Goal: Contribute content

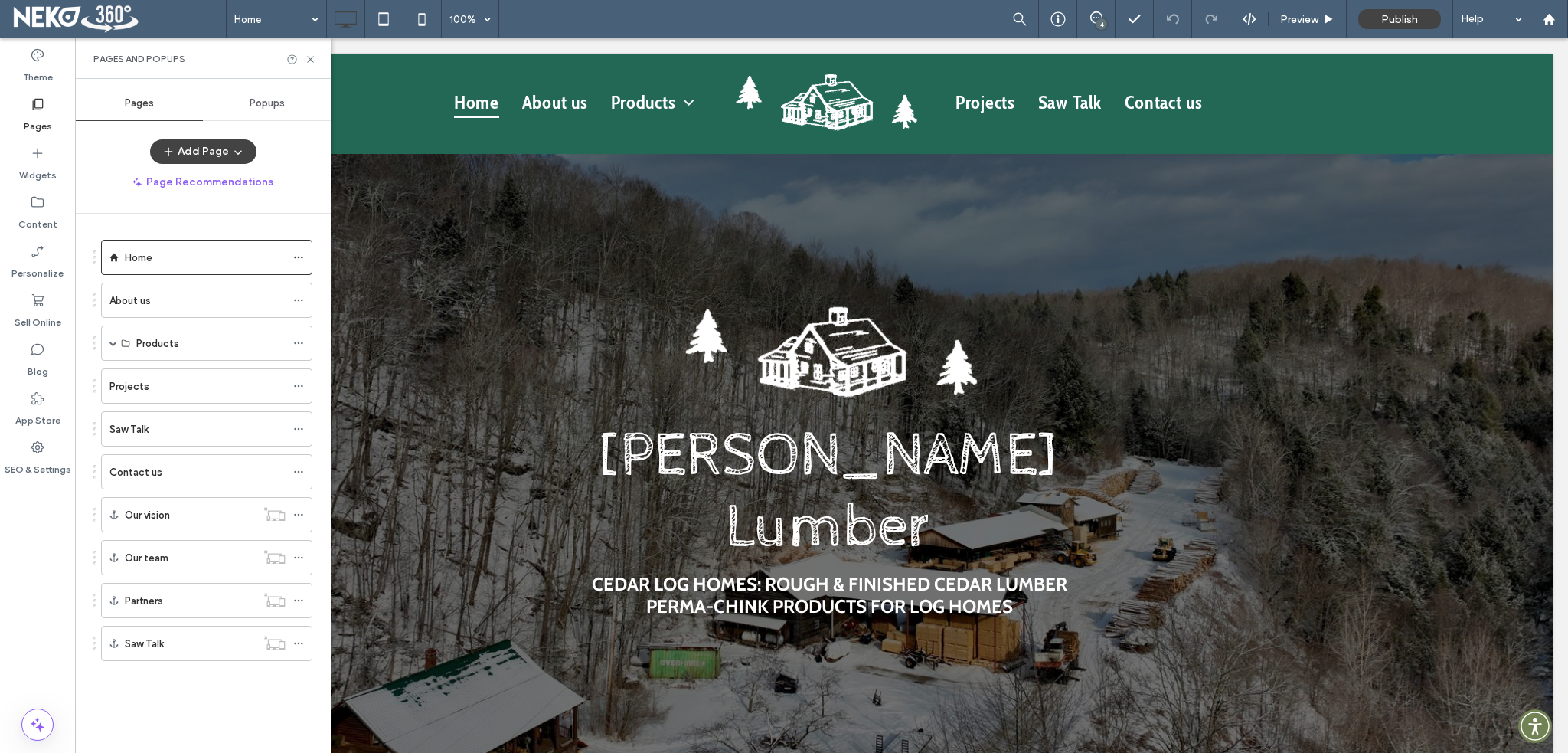
click at [177, 426] on div "Saw Talk" at bounding box center [197, 430] width 176 height 16
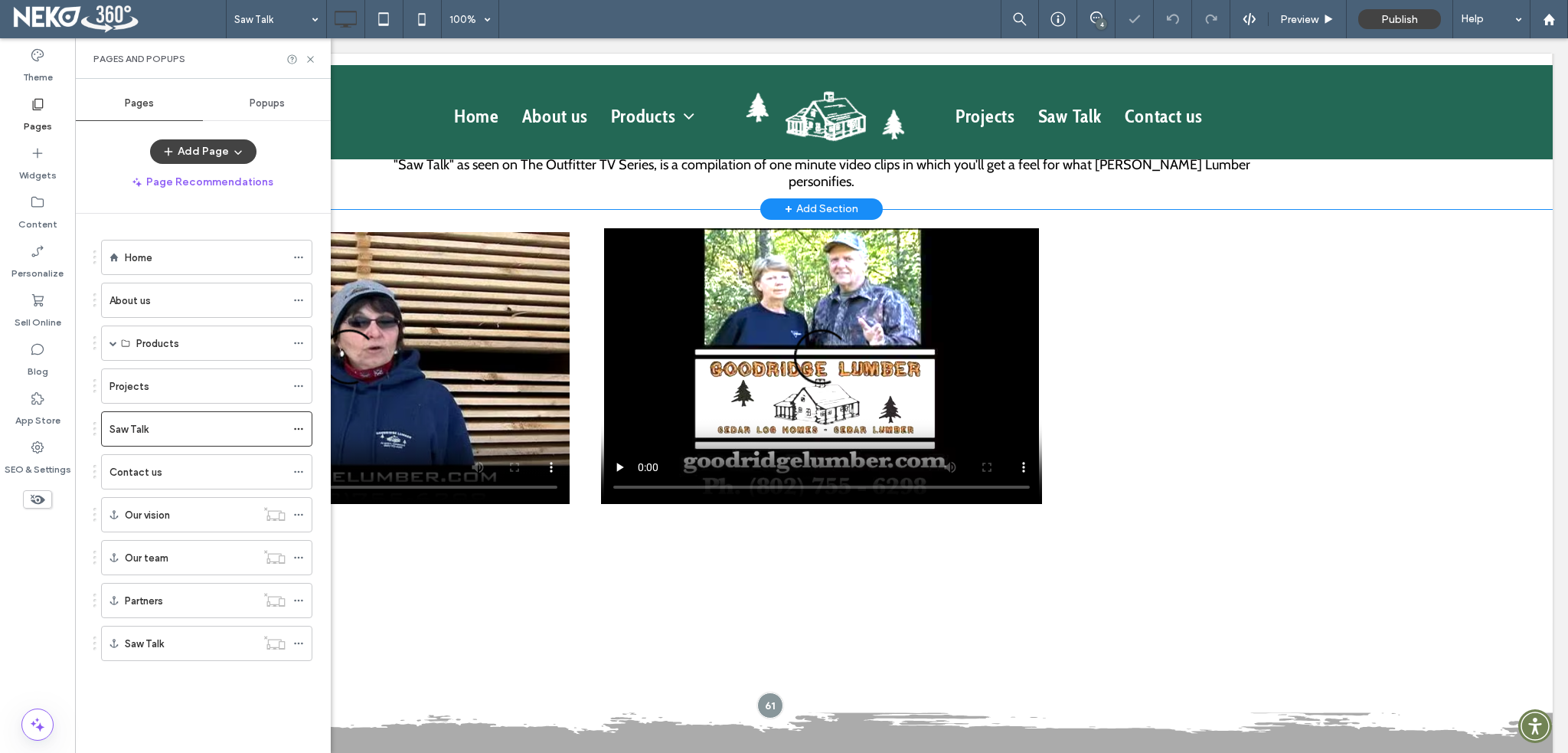
scroll to position [383, 0]
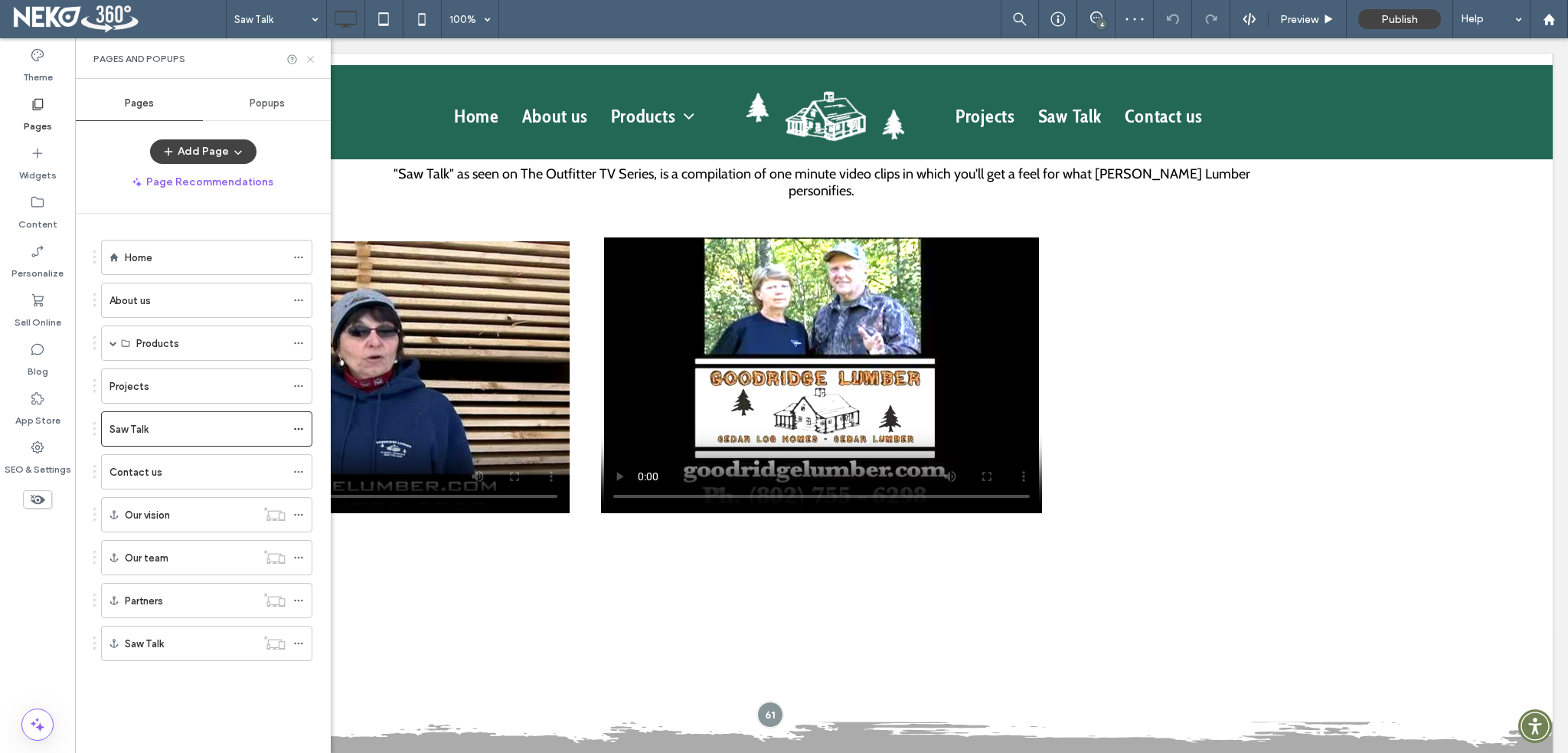
click at [309, 58] on icon at bounding box center [310, 60] width 11 height 11
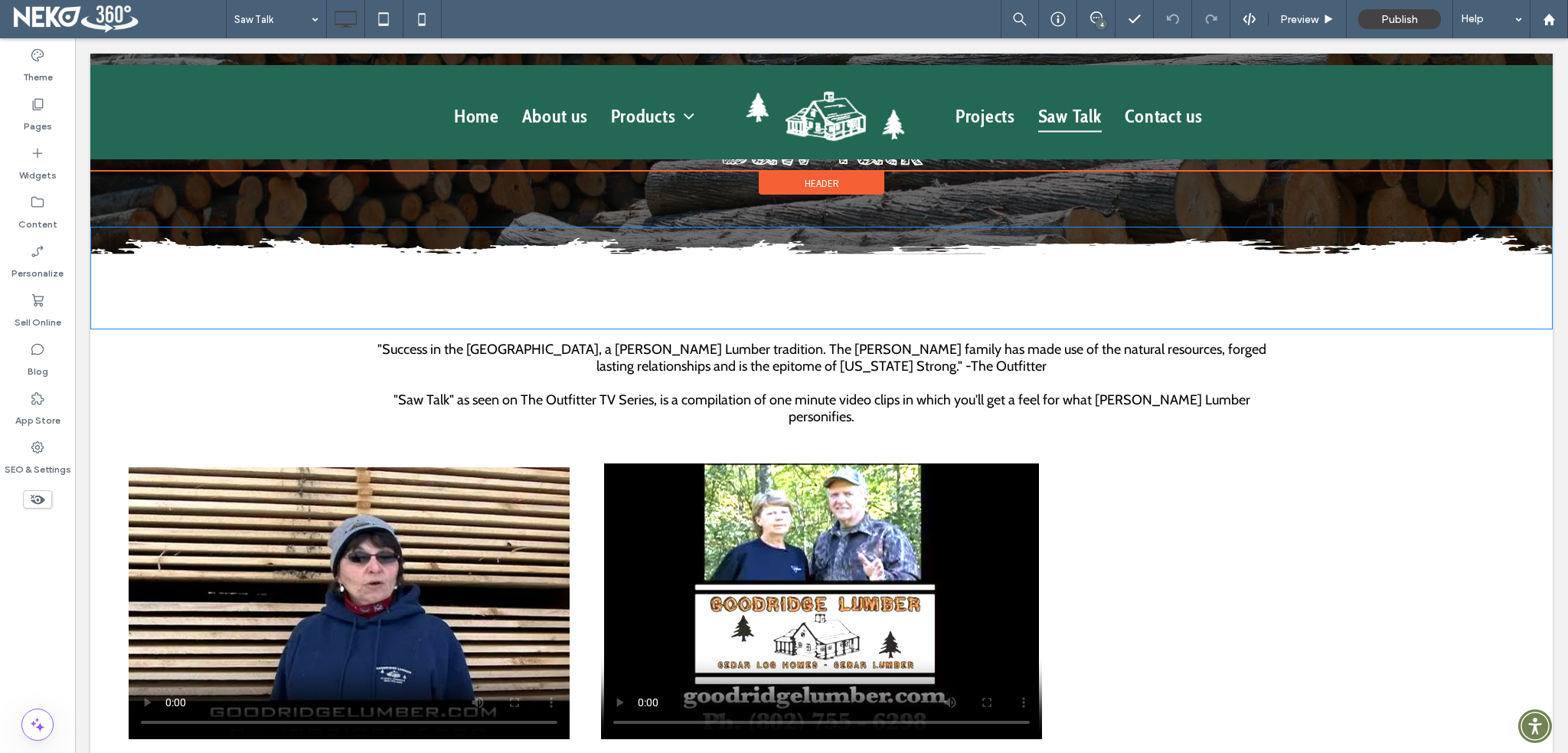
scroll to position [153, 0]
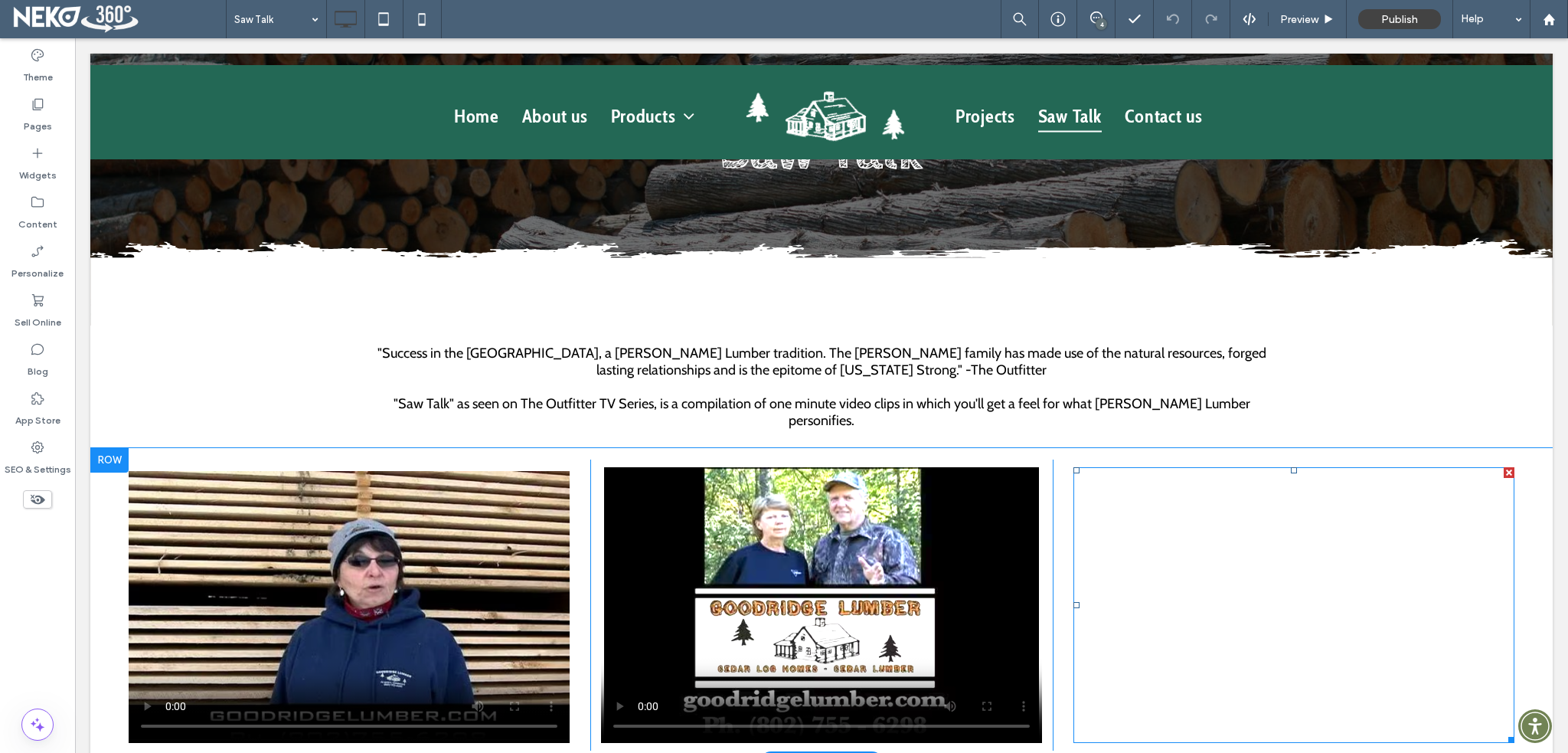
click at [1192, 580] on span at bounding box center [1293, 605] width 441 height 276
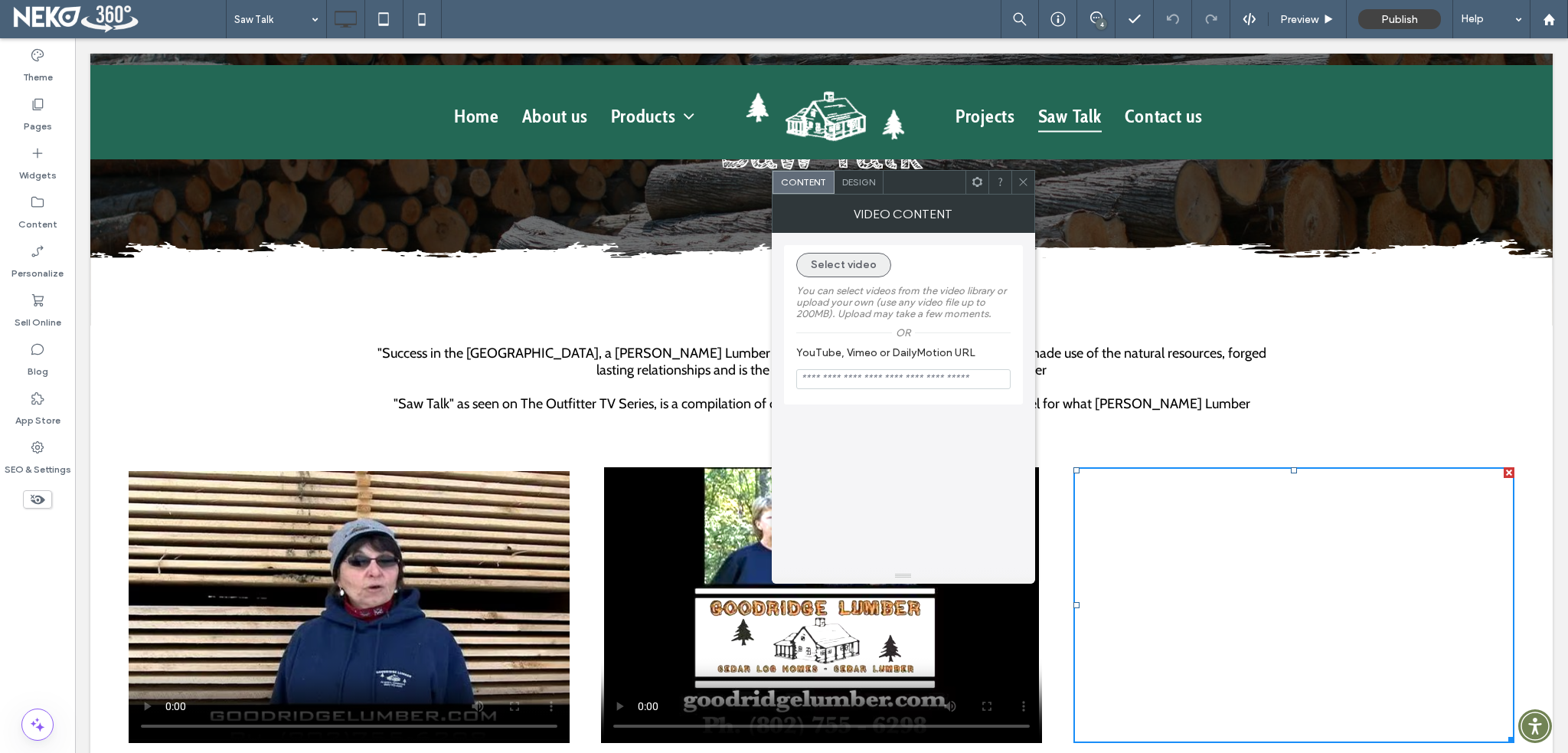
click at [818, 269] on button "Select video" at bounding box center [844, 265] width 95 height 24
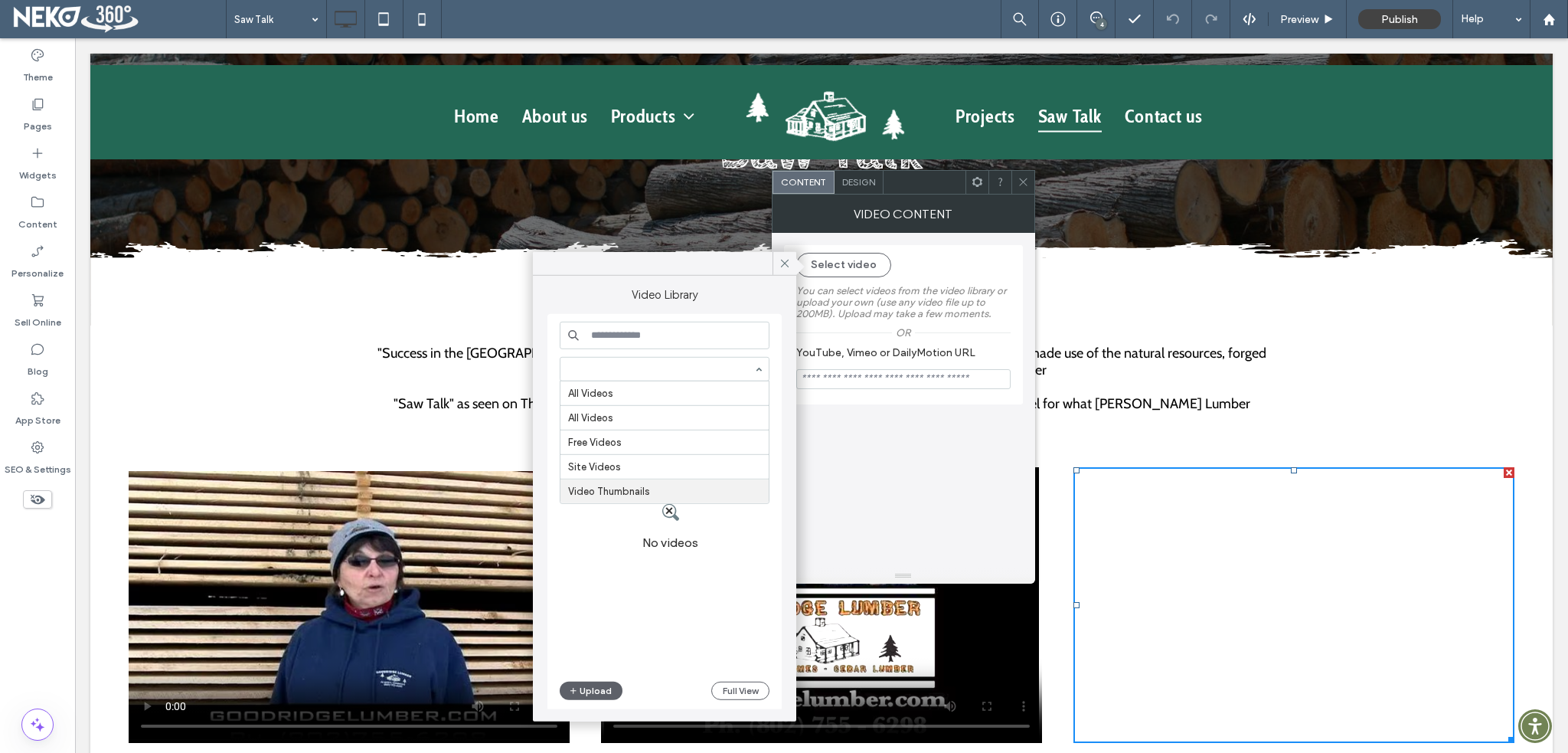
click at [637, 372] on input at bounding box center [661, 368] width 185 height 10
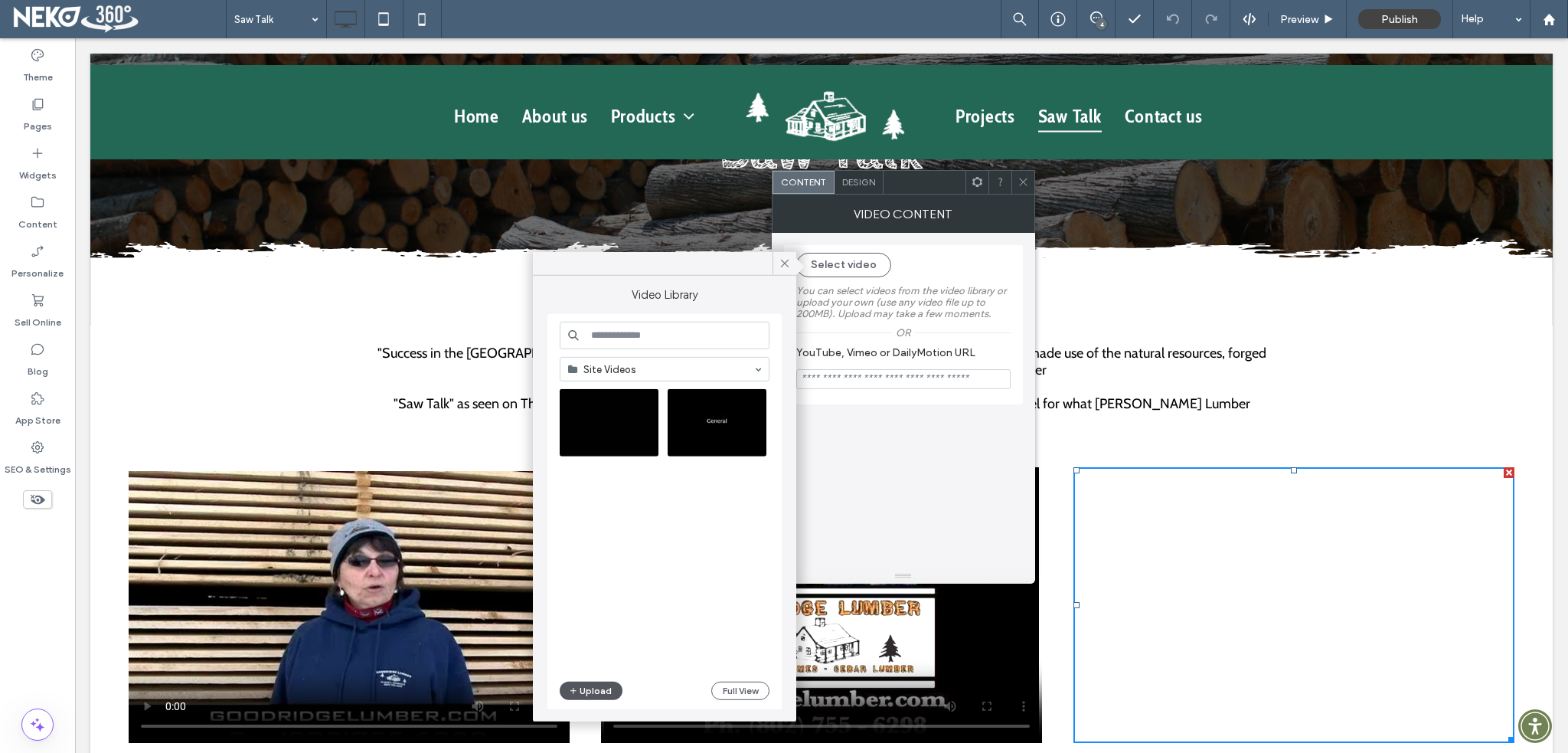
click at [593, 691] on button "Upload" at bounding box center [591, 691] width 63 height 19
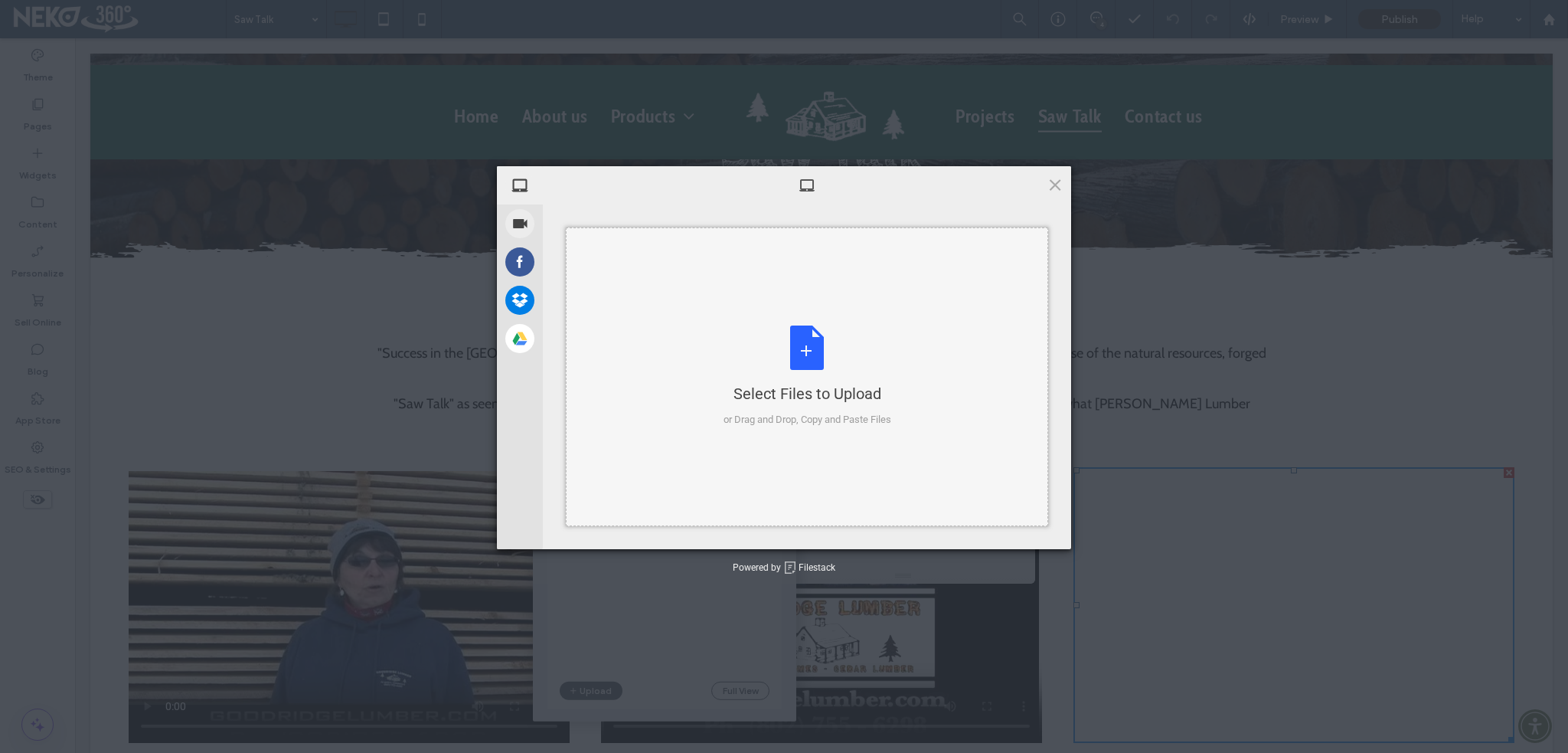
click at [792, 358] on div "Select Files to Upload or Drag and Drop, Copy and Paste Files" at bounding box center [807, 376] width 168 height 102
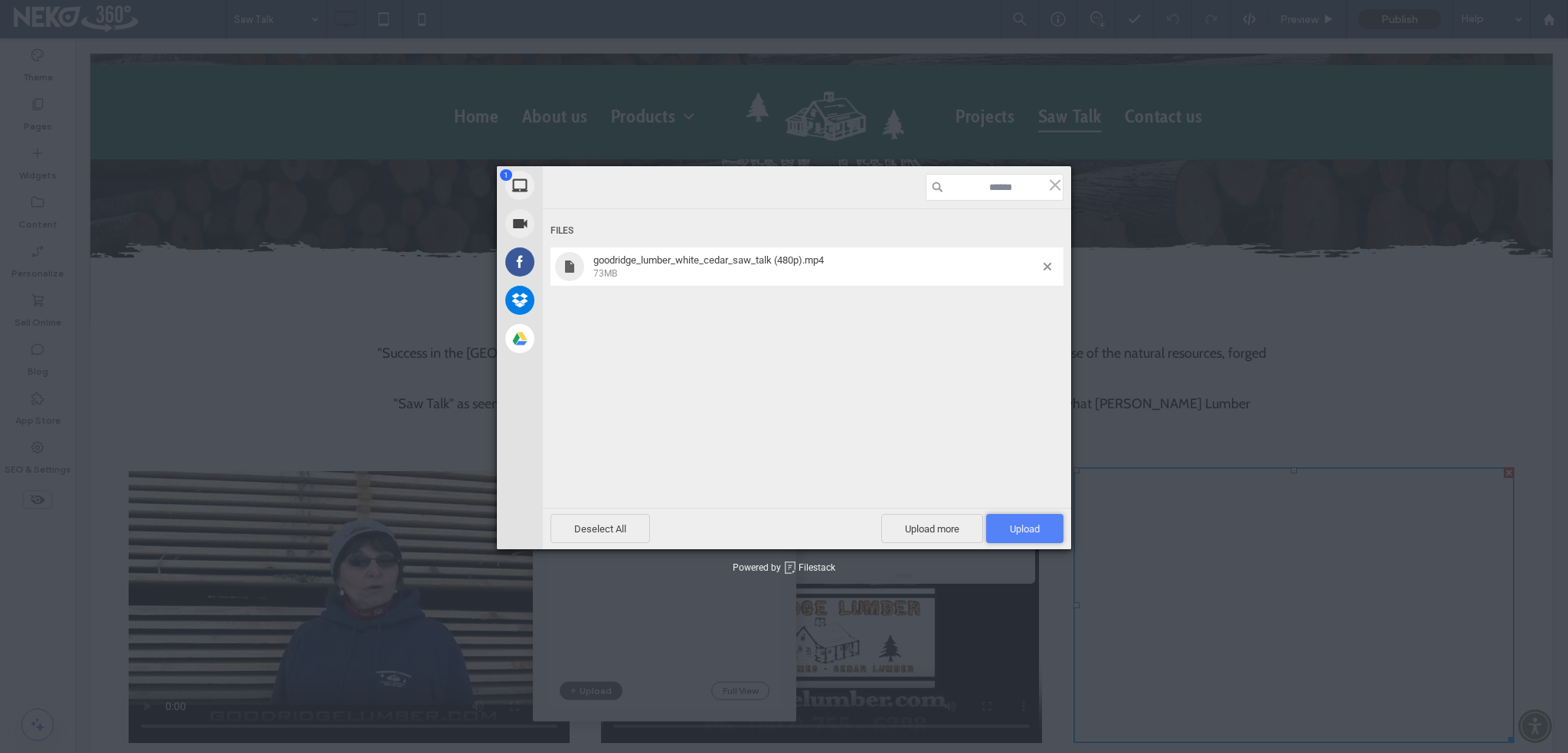
click at [1015, 530] on span "Upload 1" at bounding box center [1024, 529] width 30 height 11
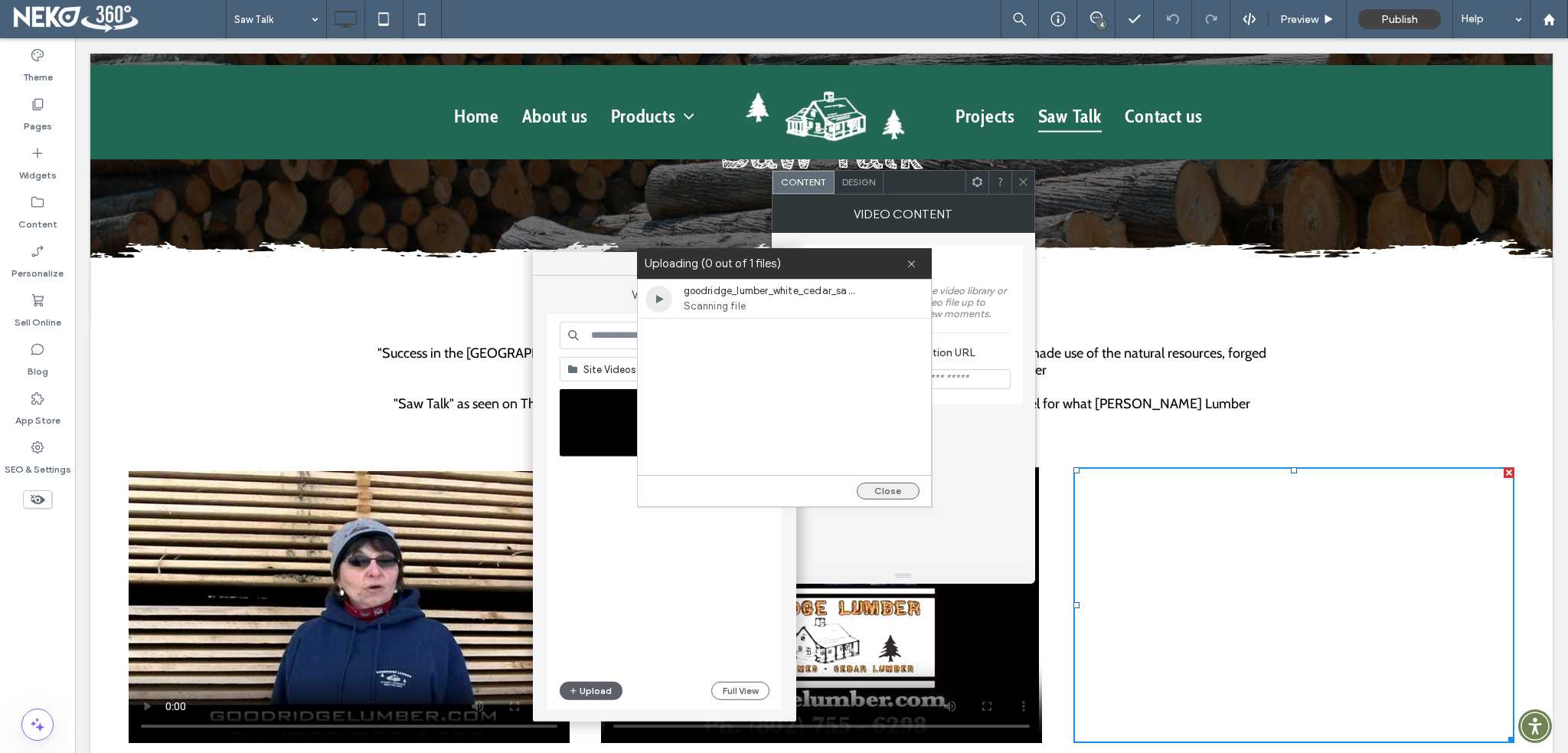
click at [890, 487] on button "Close" at bounding box center [888, 491] width 63 height 17
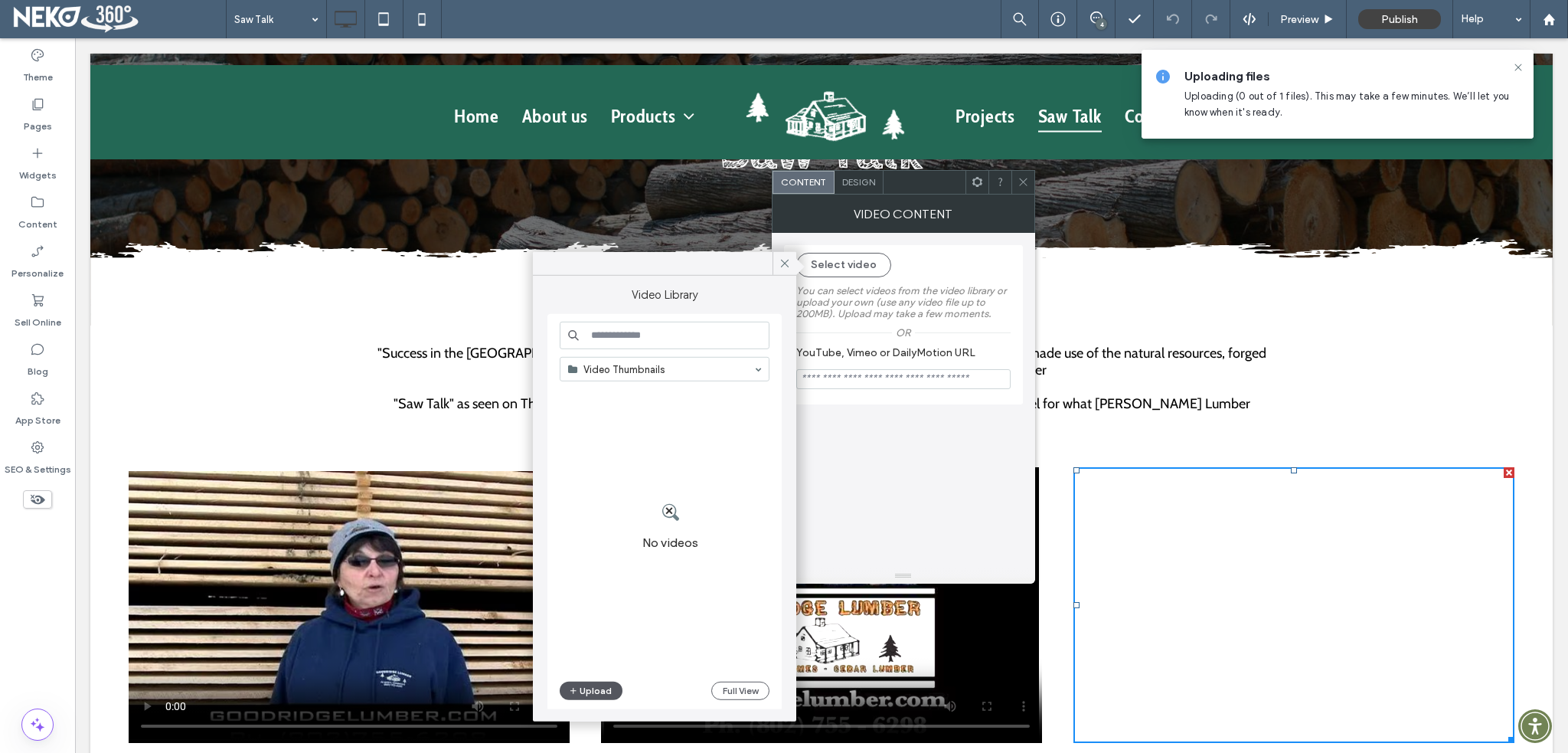
click at [595, 695] on button "Upload" at bounding box center [591, 691] width 63 height 19
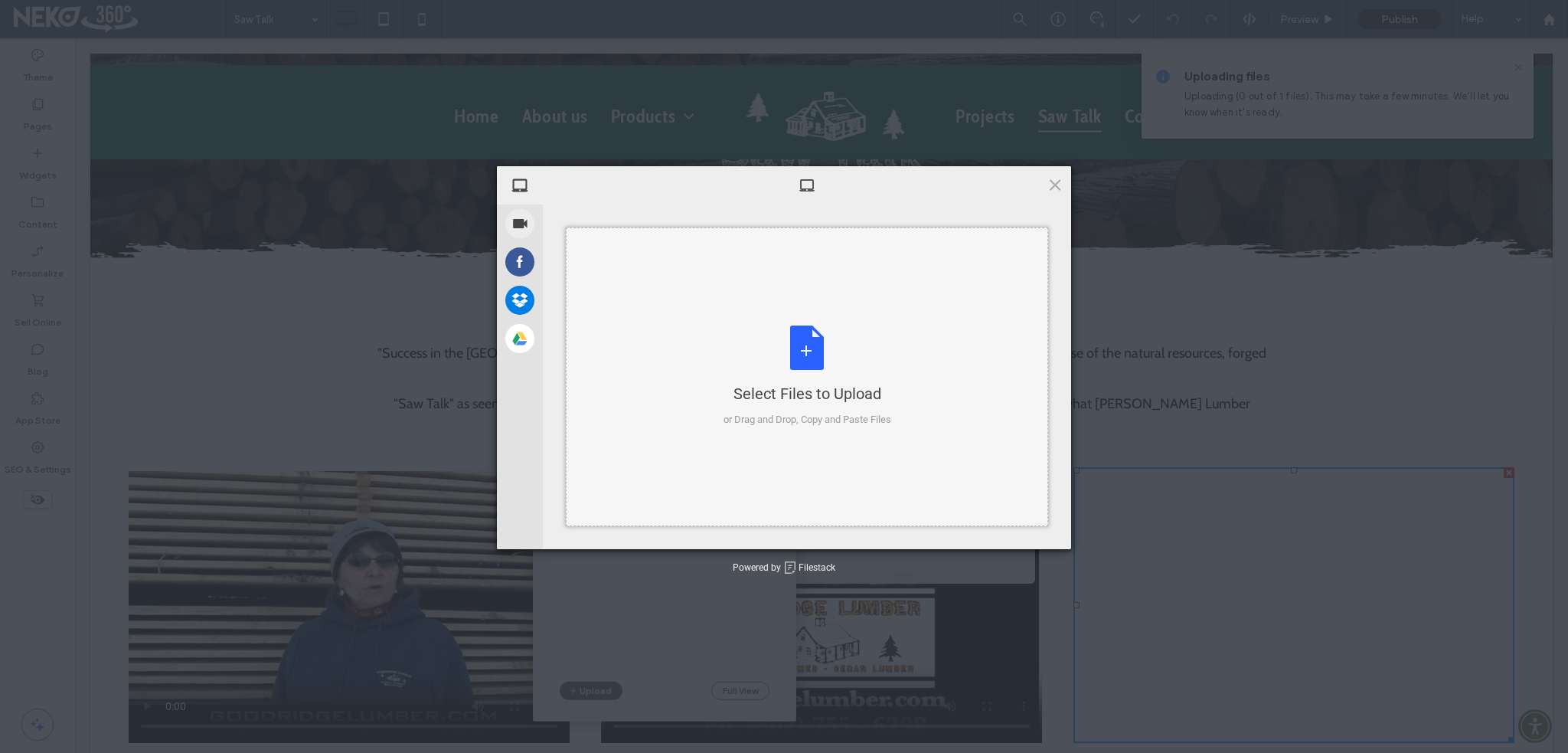
click at [823, 382] on div "Select Files to Upload or Drag and Drop, Copy and Paste Files" at bounding box center [807, 376] width 168 height 102
click at [1054, 185] on span at bounding box center [1055, 185] width 17 height 17
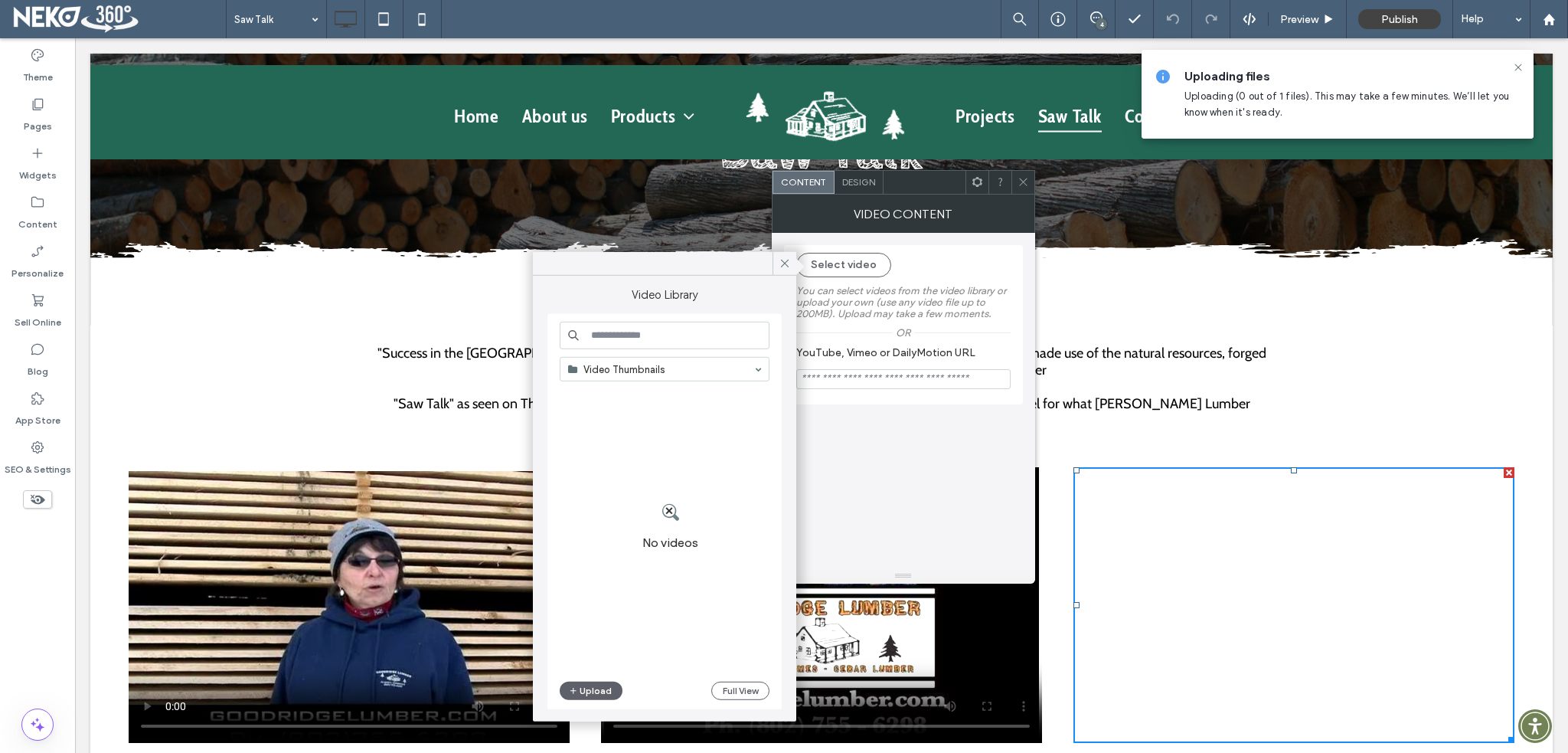
click at [1031, 181] on div at bounding box center [1023, 182] width 23 height 23
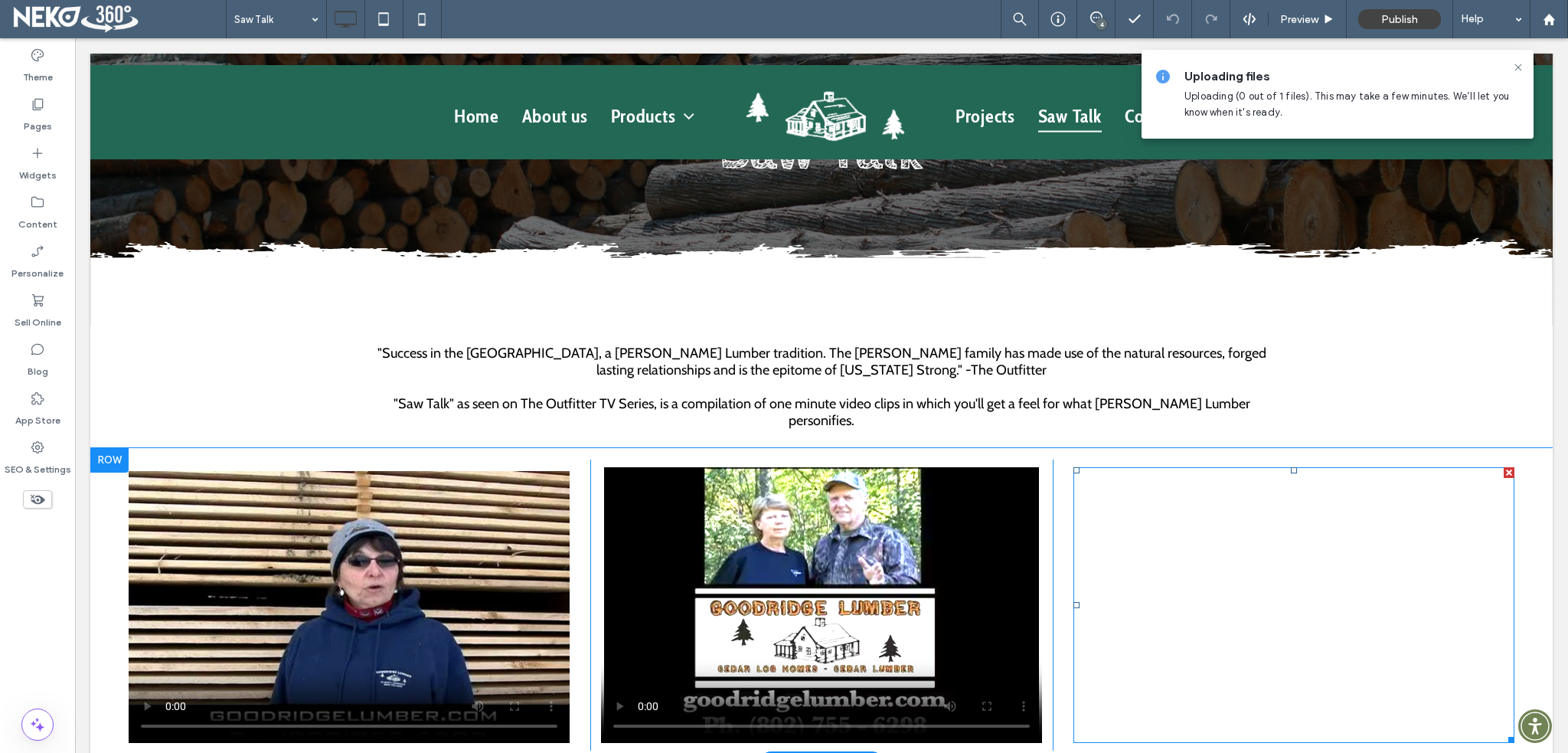
click at [1151, 547] on span at bounding box center [1293, 605] width 441 height 276
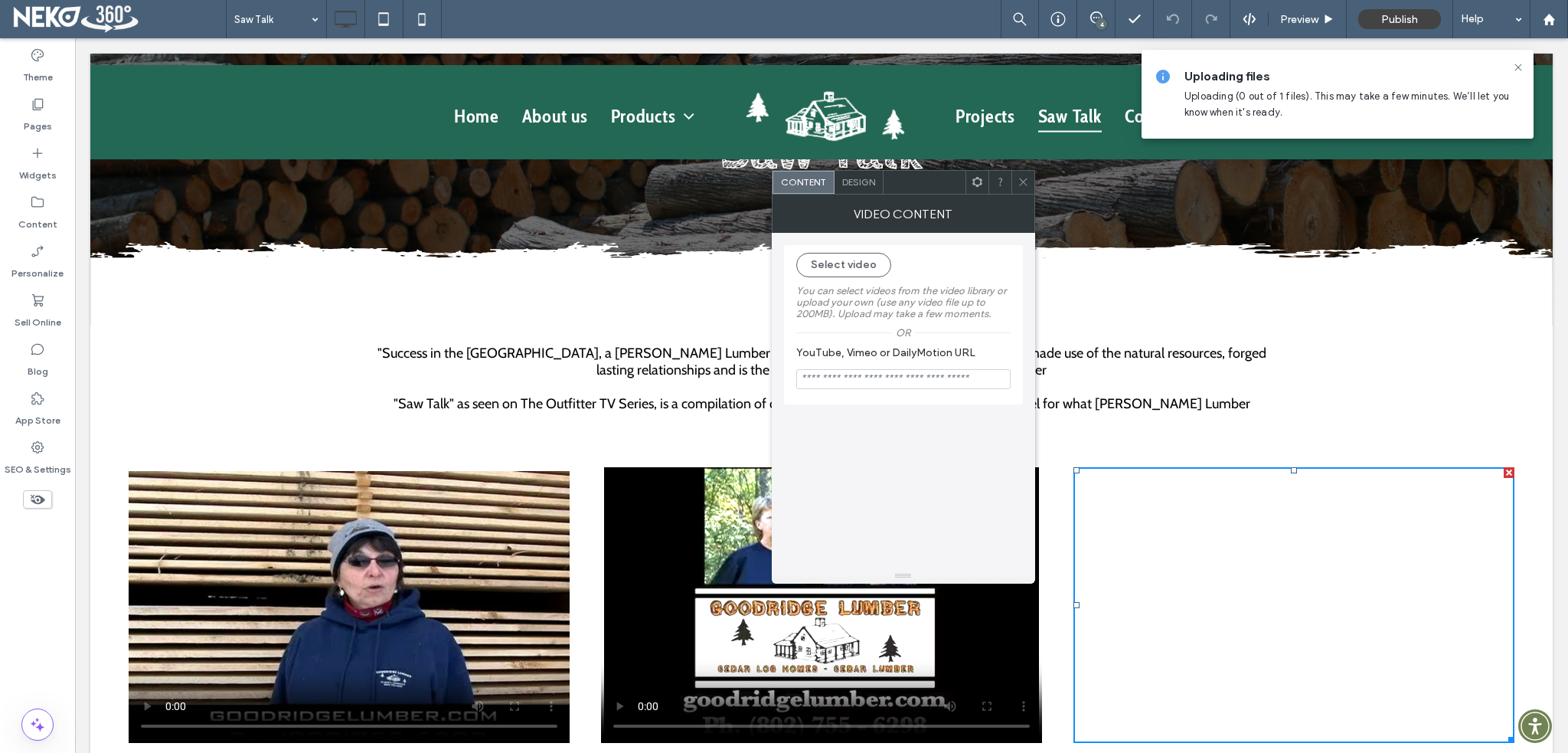
click at [853, 248] on div "Select video You can select videos from the video library or upload your own (u…" at bounding box center [903, 325] width 239 height 160
click at [855, 260] on button "Select video" at bounding box center [844, 265] width 95 height 24
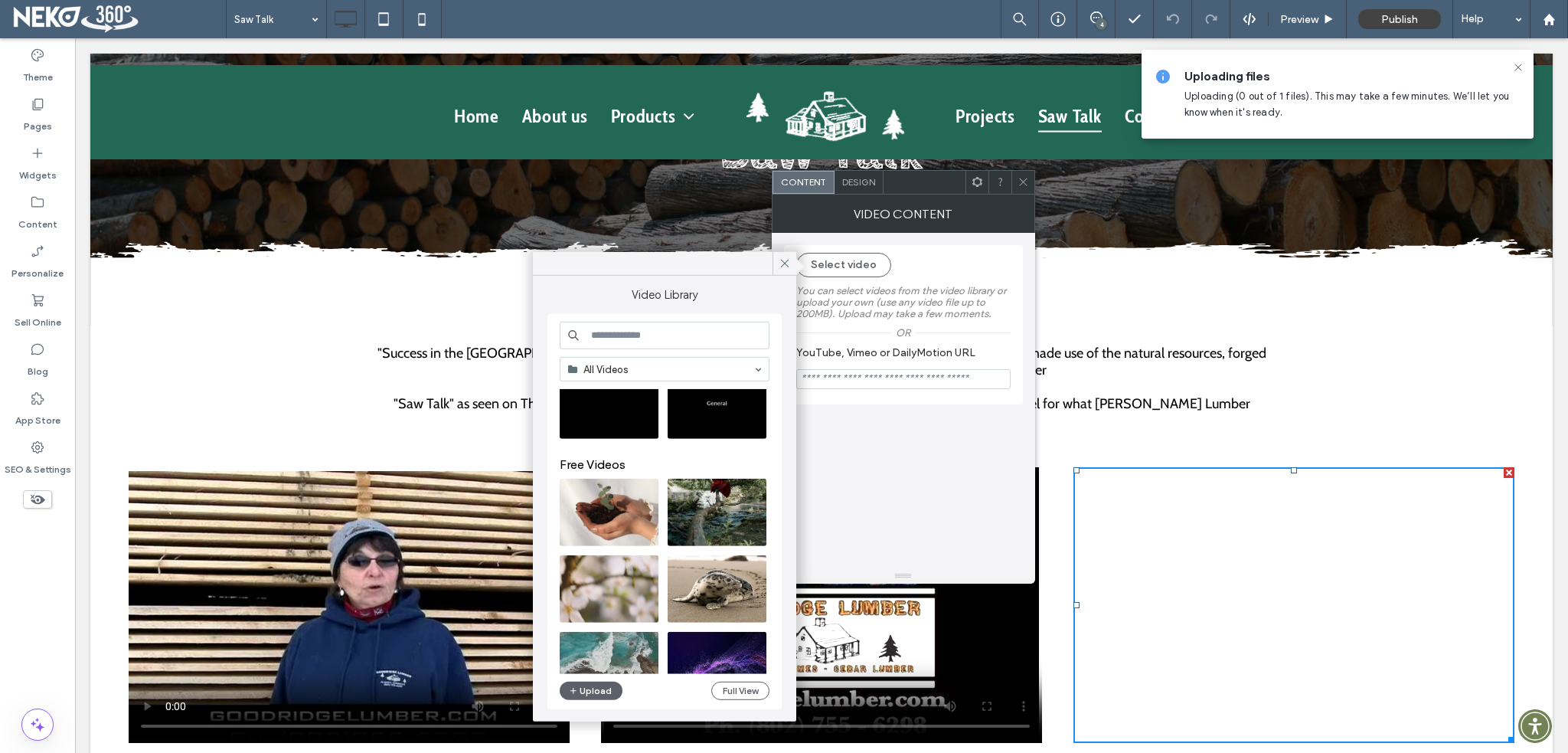
scroll to position [0, 0]
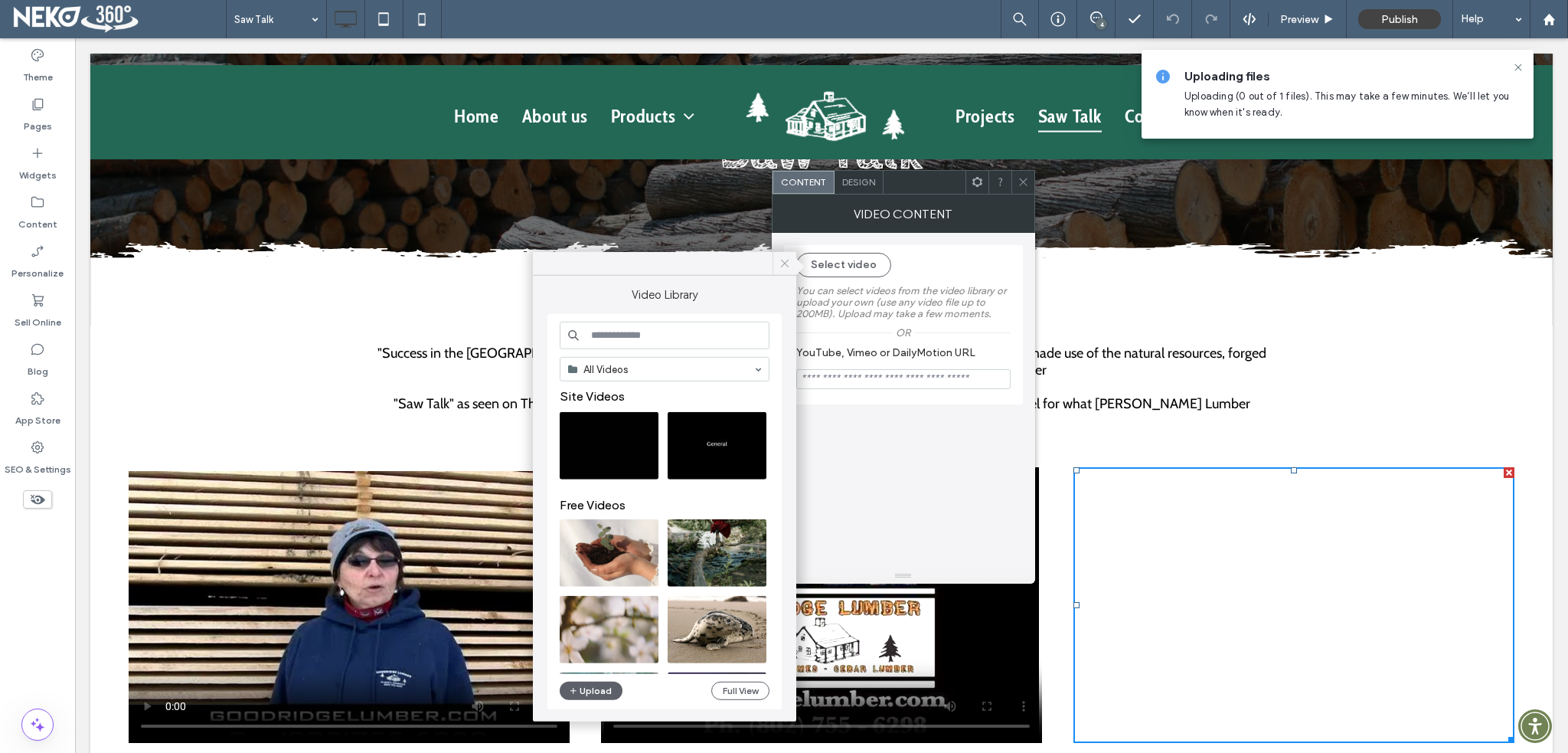
click at [785, 264] on use at bounding box center [785, 264] width 8 height 8
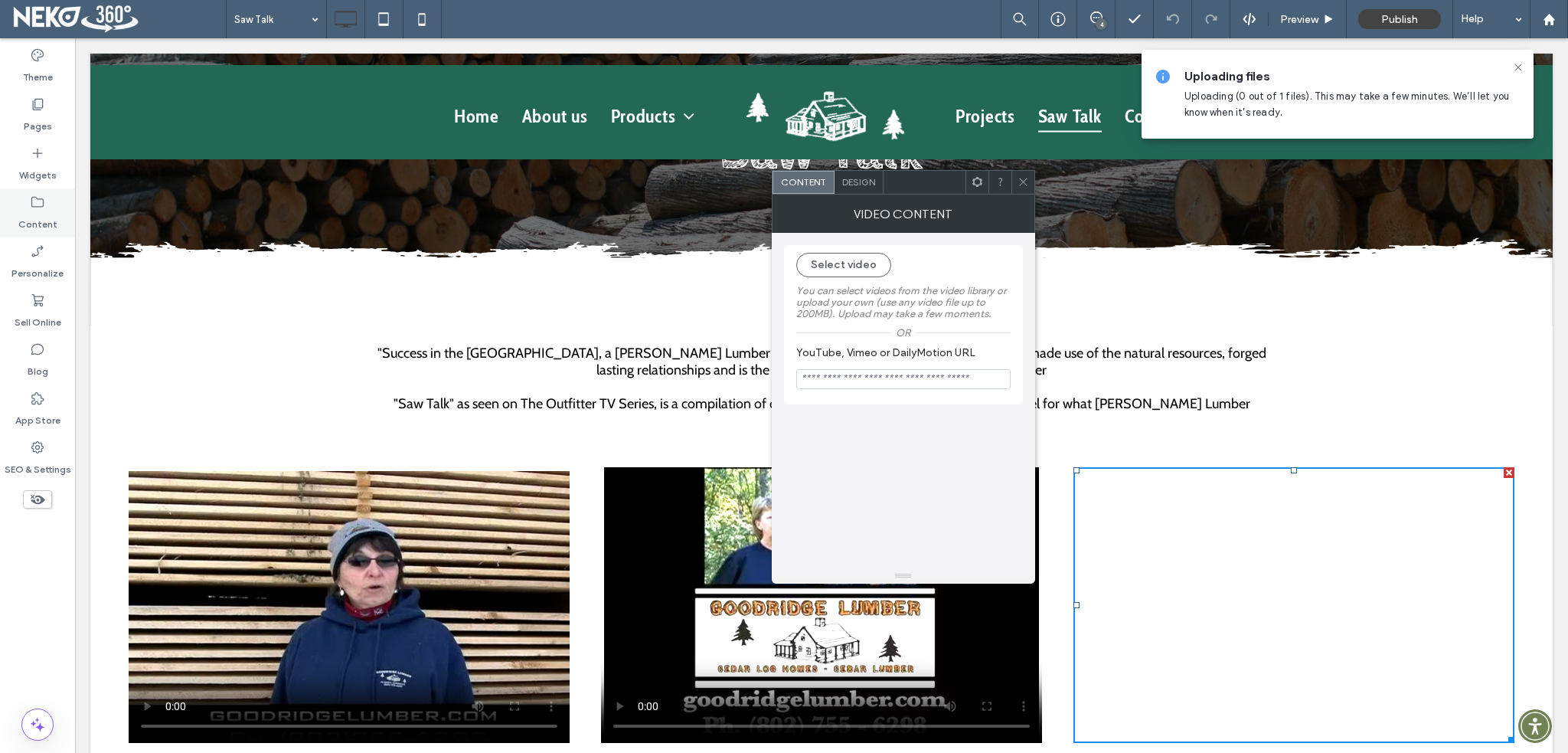
drag, startPoint x: 48, startPoint y: 219, endPoint x: 26, endPoint y: 203, distance: 27.2
click at [26, 203] on div "Content" at bounding box center [37, 213] width 75 height 49
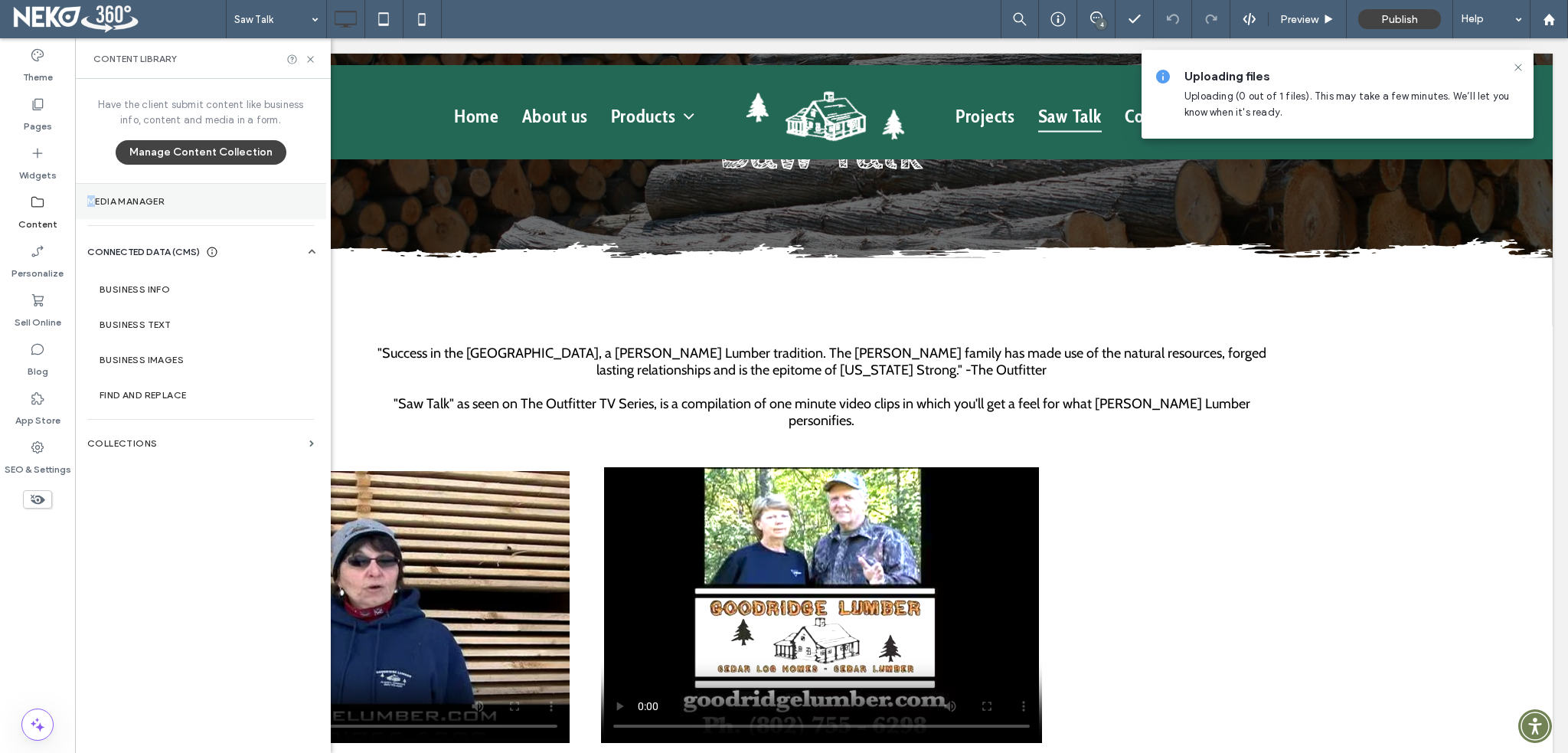
click at [92, 197] on label "Media Manager" at bounding box center [200, 201] width 226 height 10
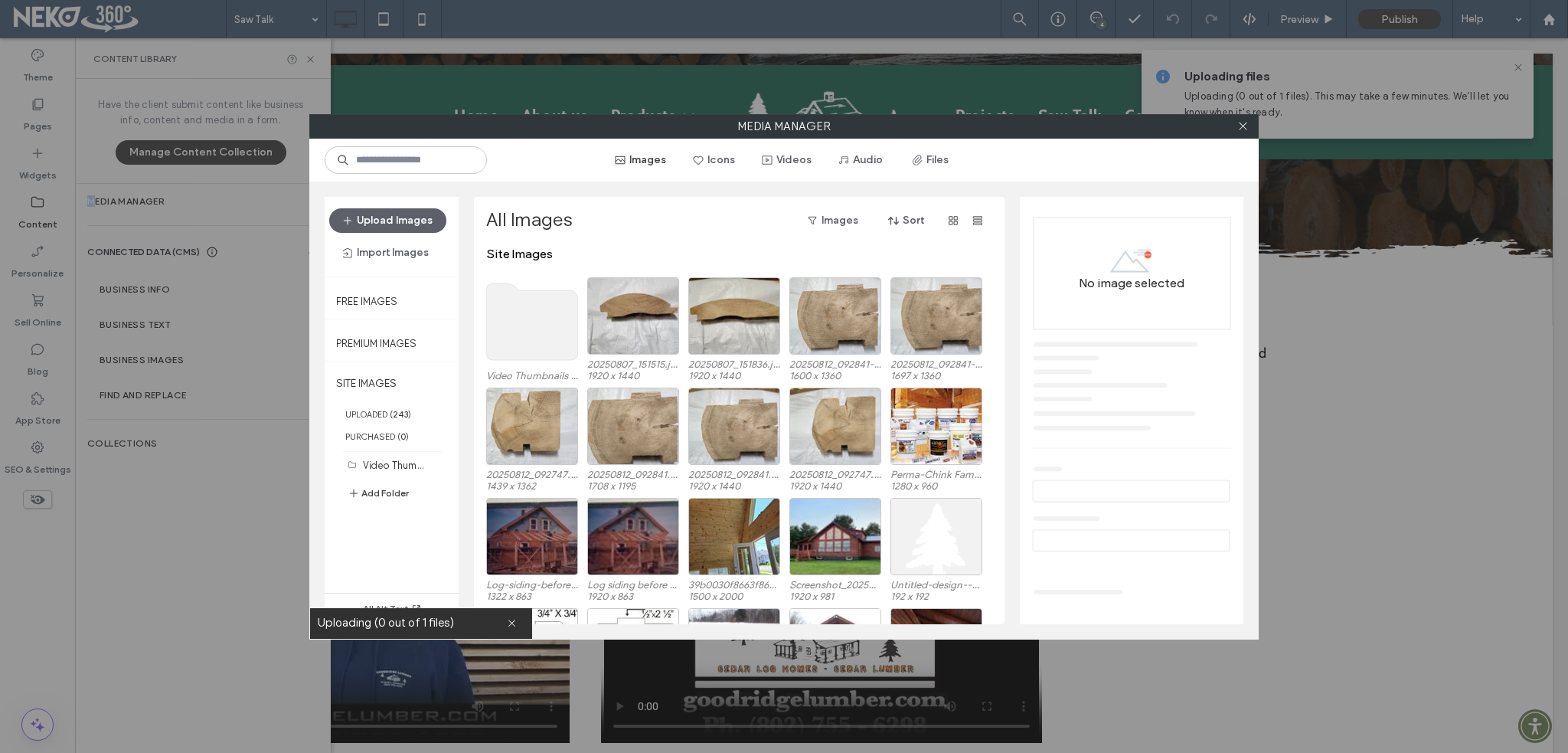
click at [516, 339] on use at bounding box center [532, 322] width 91 height 77
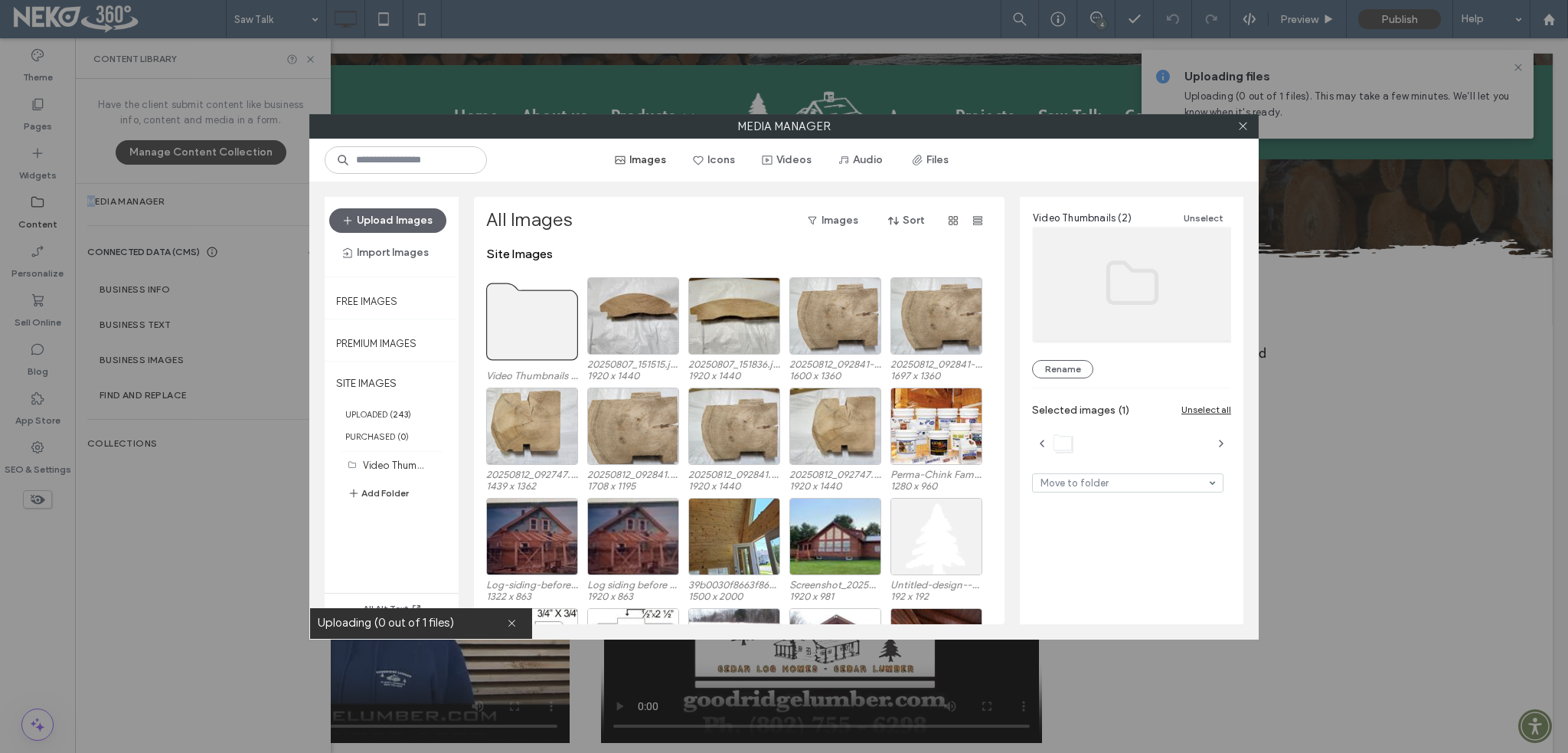
click at [516, 301] on use at bounding box center [532, 322] width 91 height 77
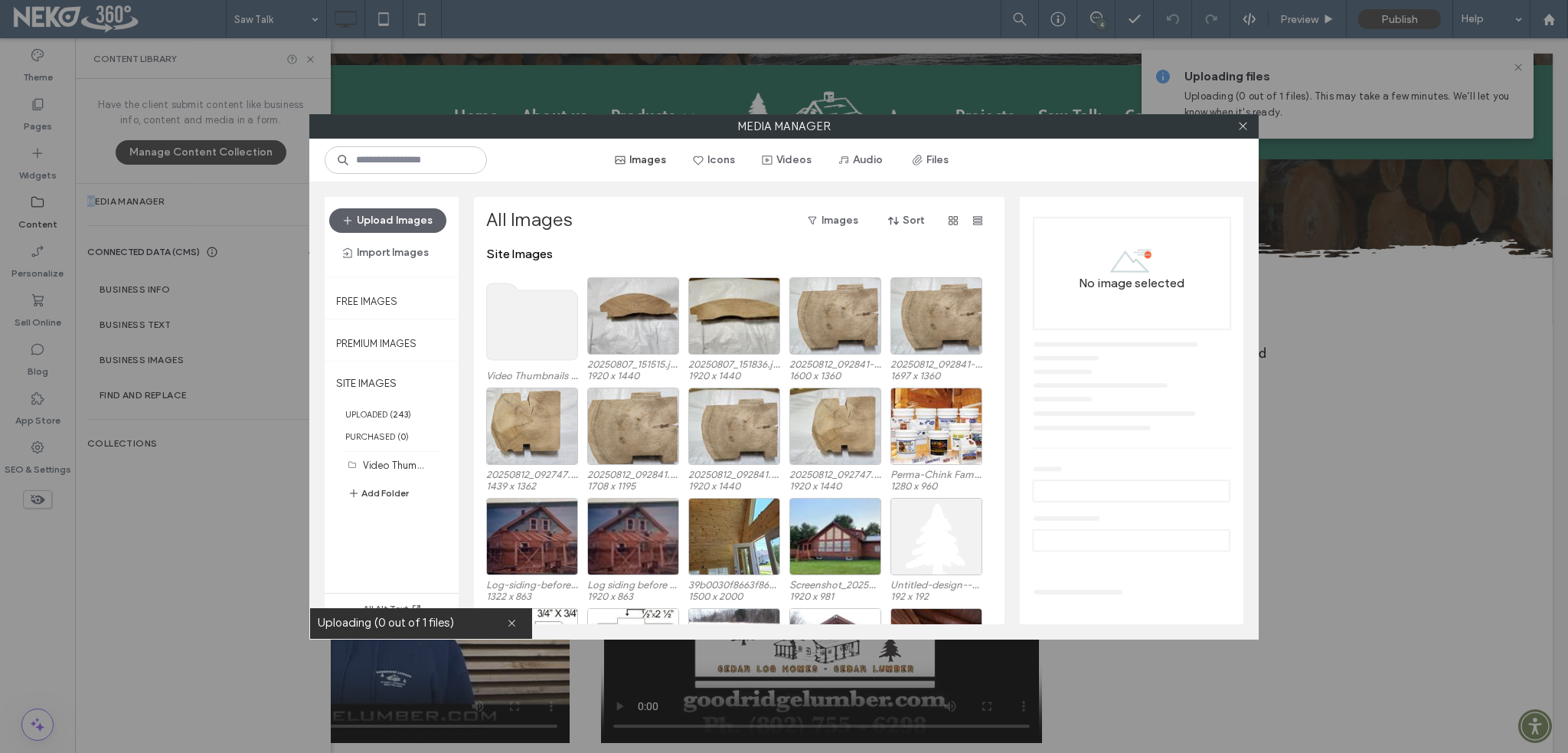
click at [518, 306] on use at bounding box center [532, 322] width 91 height 77
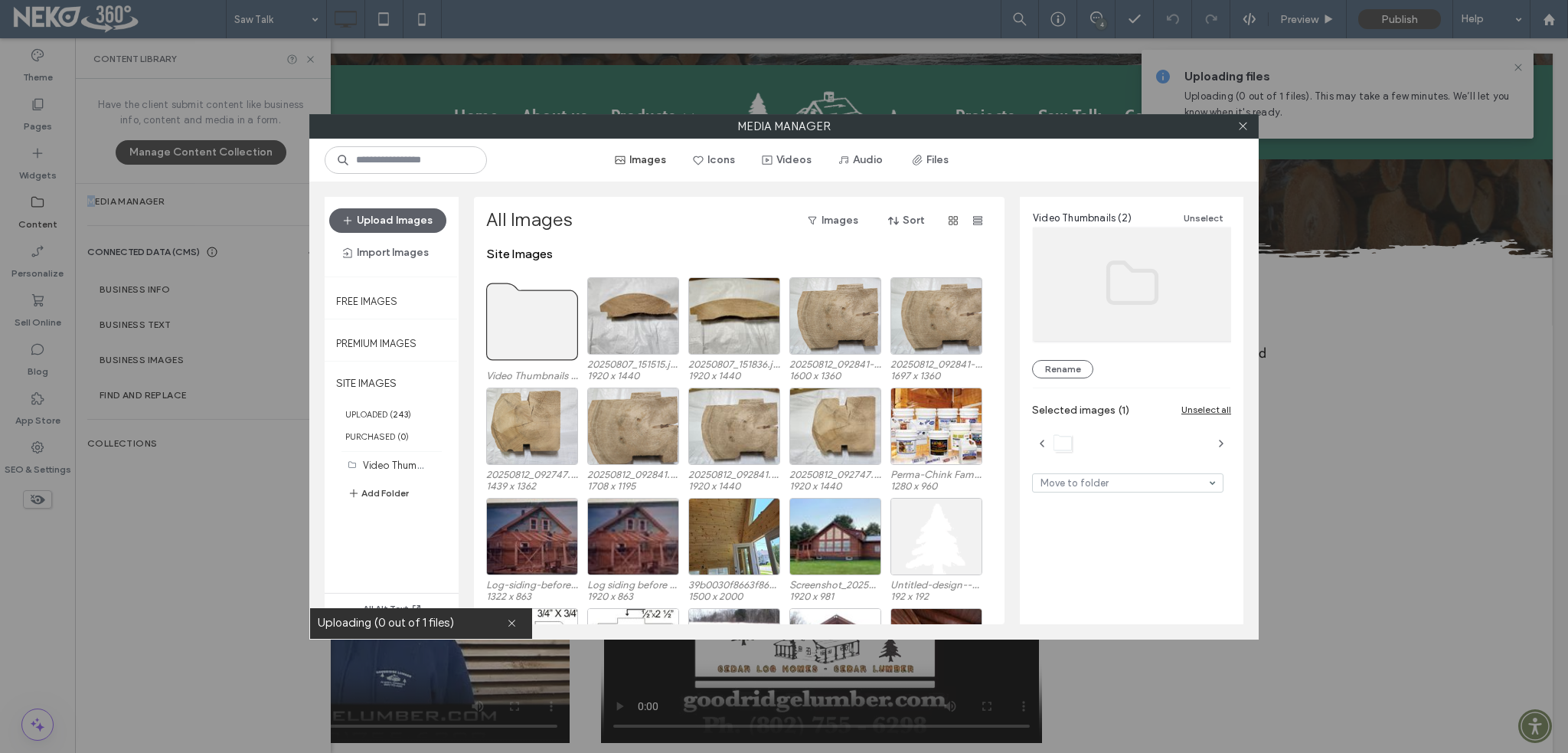
click at [543, 333] on use at bounding box center [532, 322] width 91 height 77
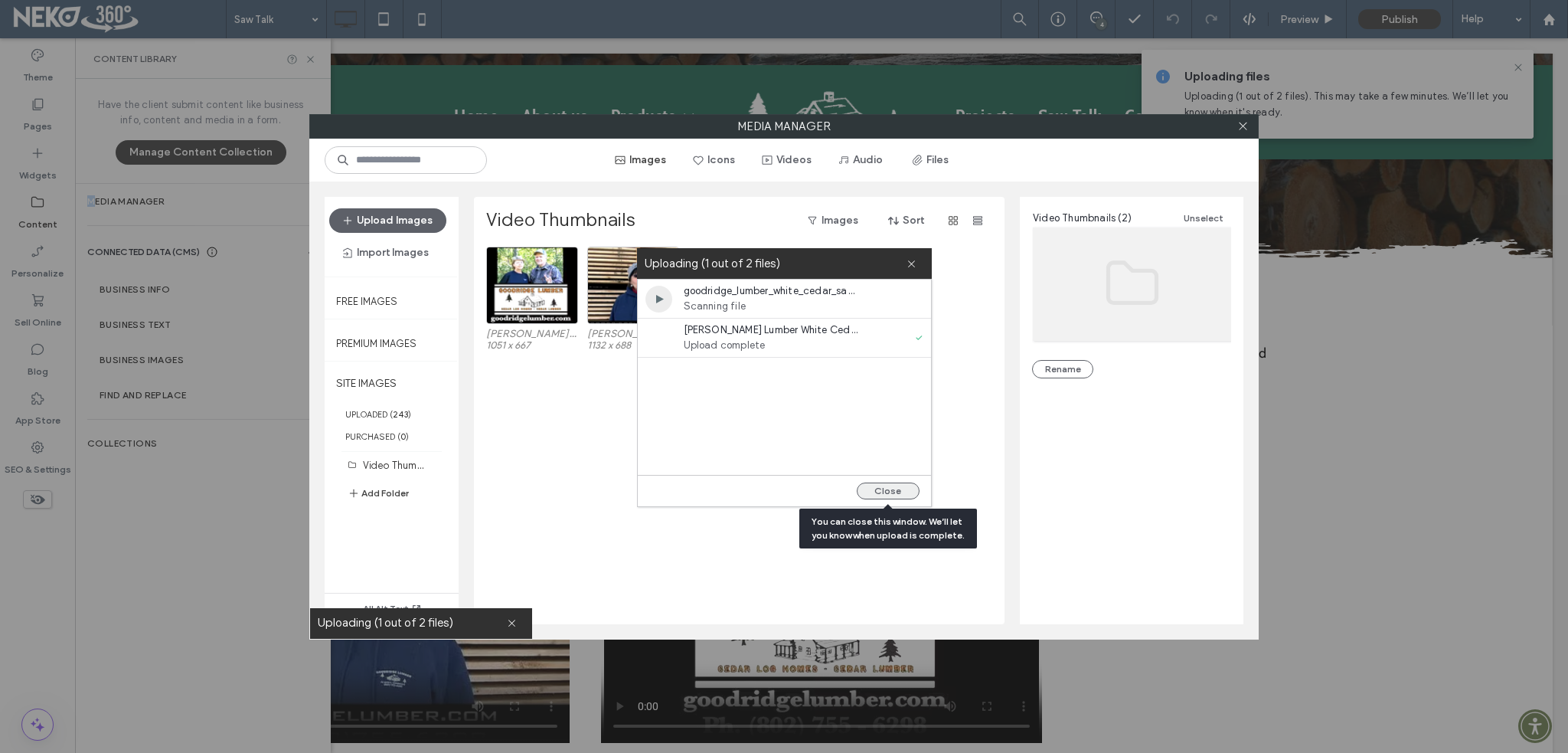
click at [881, 490] on button "Close" at bounding box center [888, 491] width 63 height 17
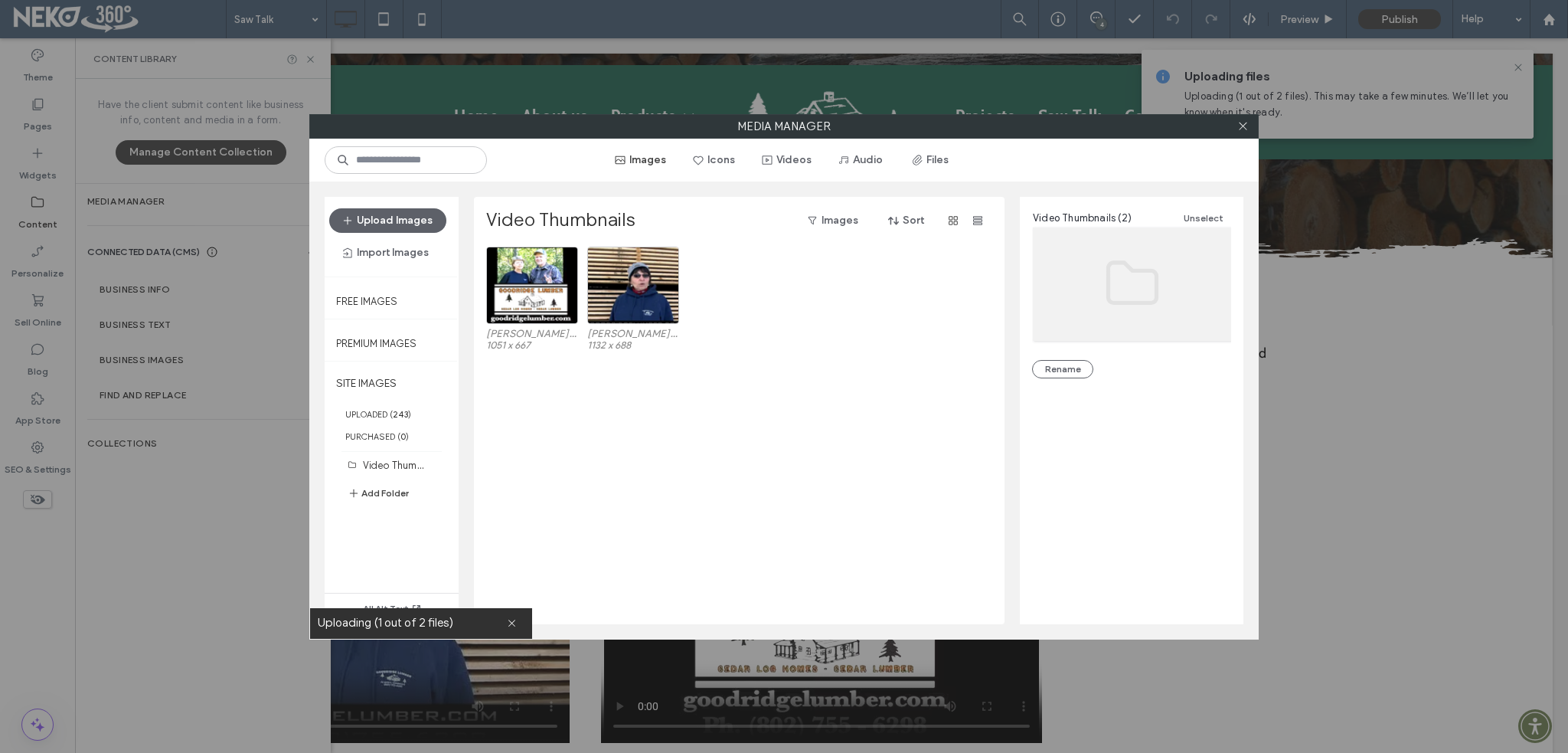
click at [616, 407] on div "[PERSON_NAME] Opener.png 1051 x 667 [PERSON_NAME] Lumber Minutes.png 1132 x 688" at bounding box center [743, 435] width 515 height 378
click at [387, 462] on label "Video Thumbnails (2)" at bounding box center [410, 464] width 95 height 15
click at [371, 413] on label "UPLOADED ( 243 )" at bounding box center [392, 414] width 134 height 23
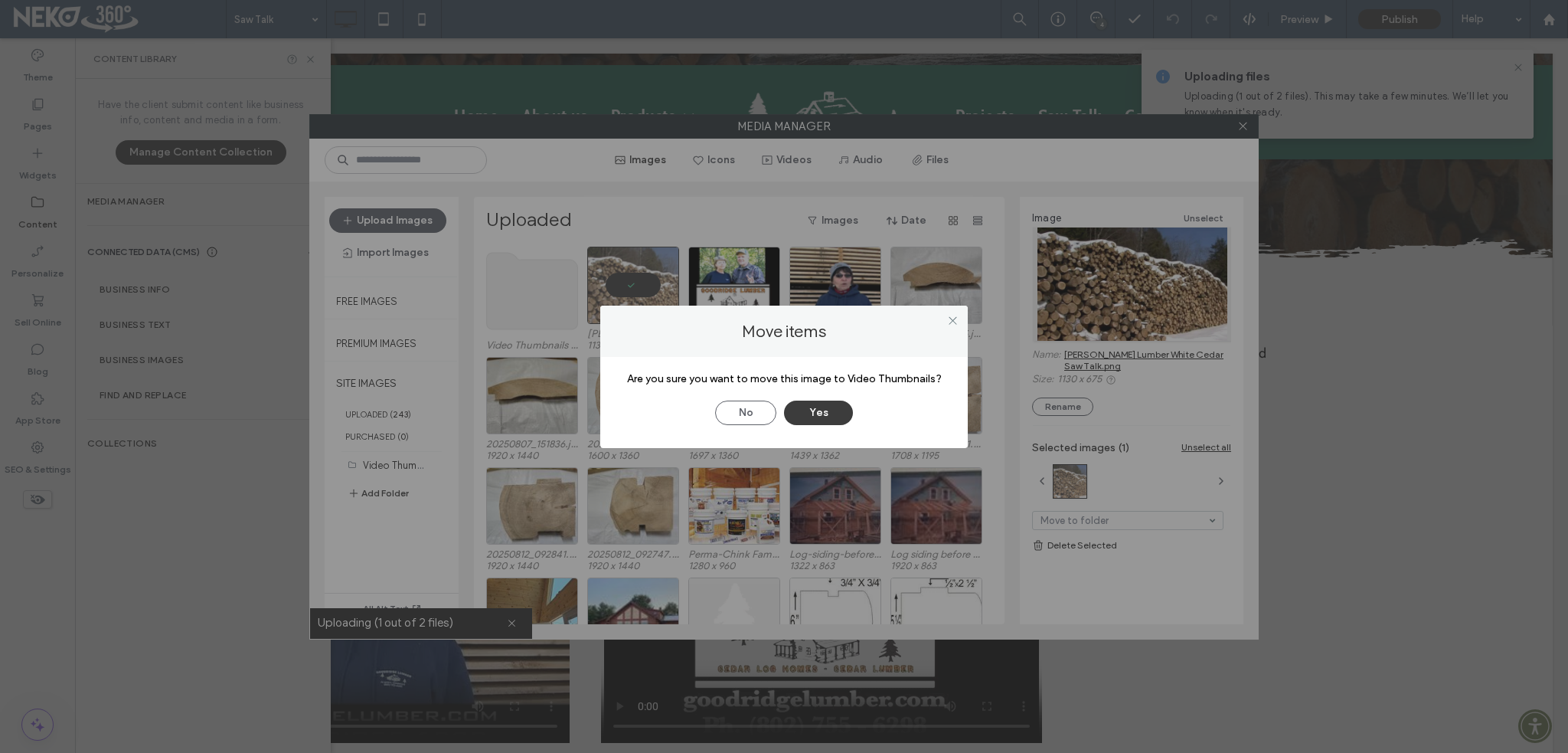
click at [842, 418] on button "Yes" at bounding box center [819, 413] width 69 height 24
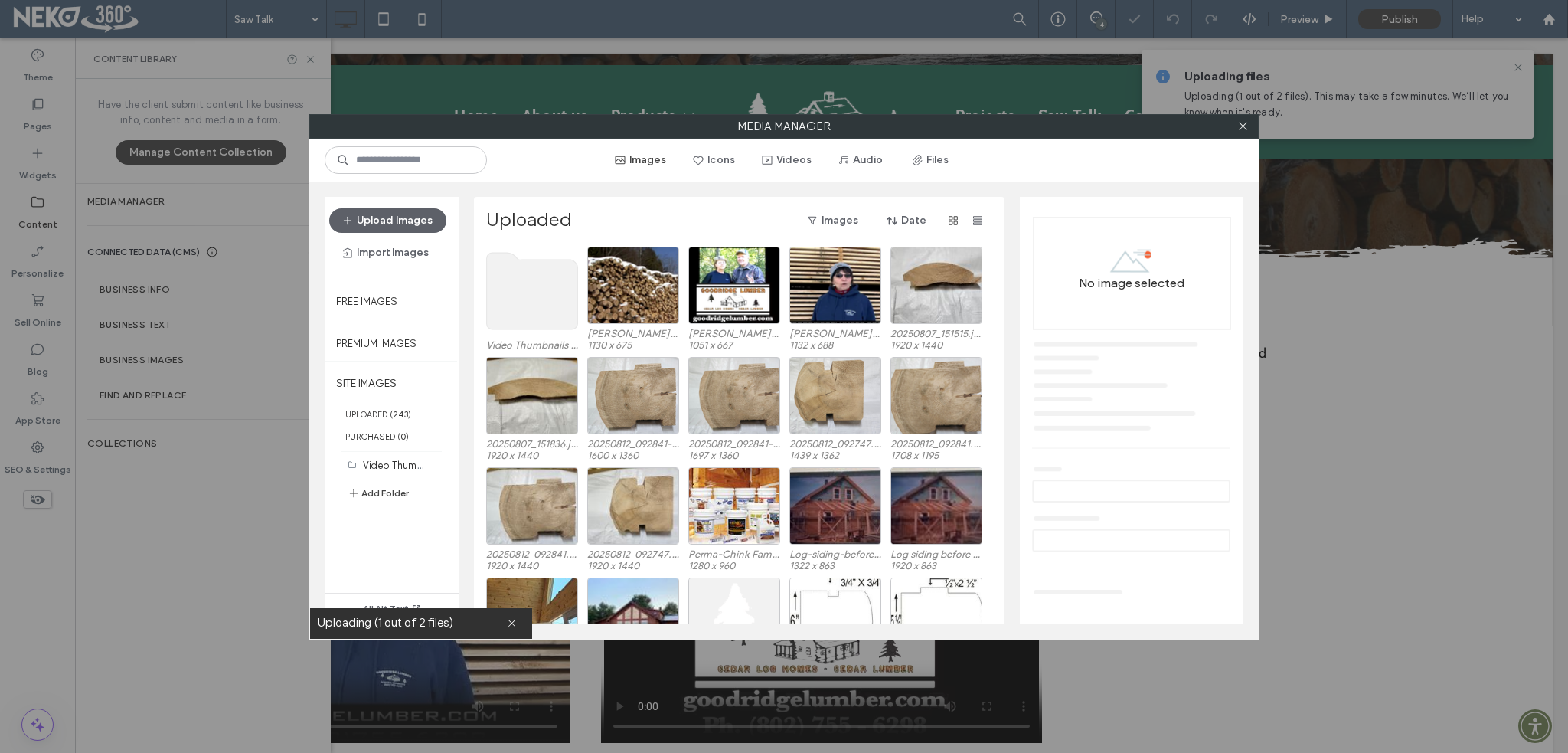
click at [531, 308] on use at bounding box center [532, 291] width 91 height 77
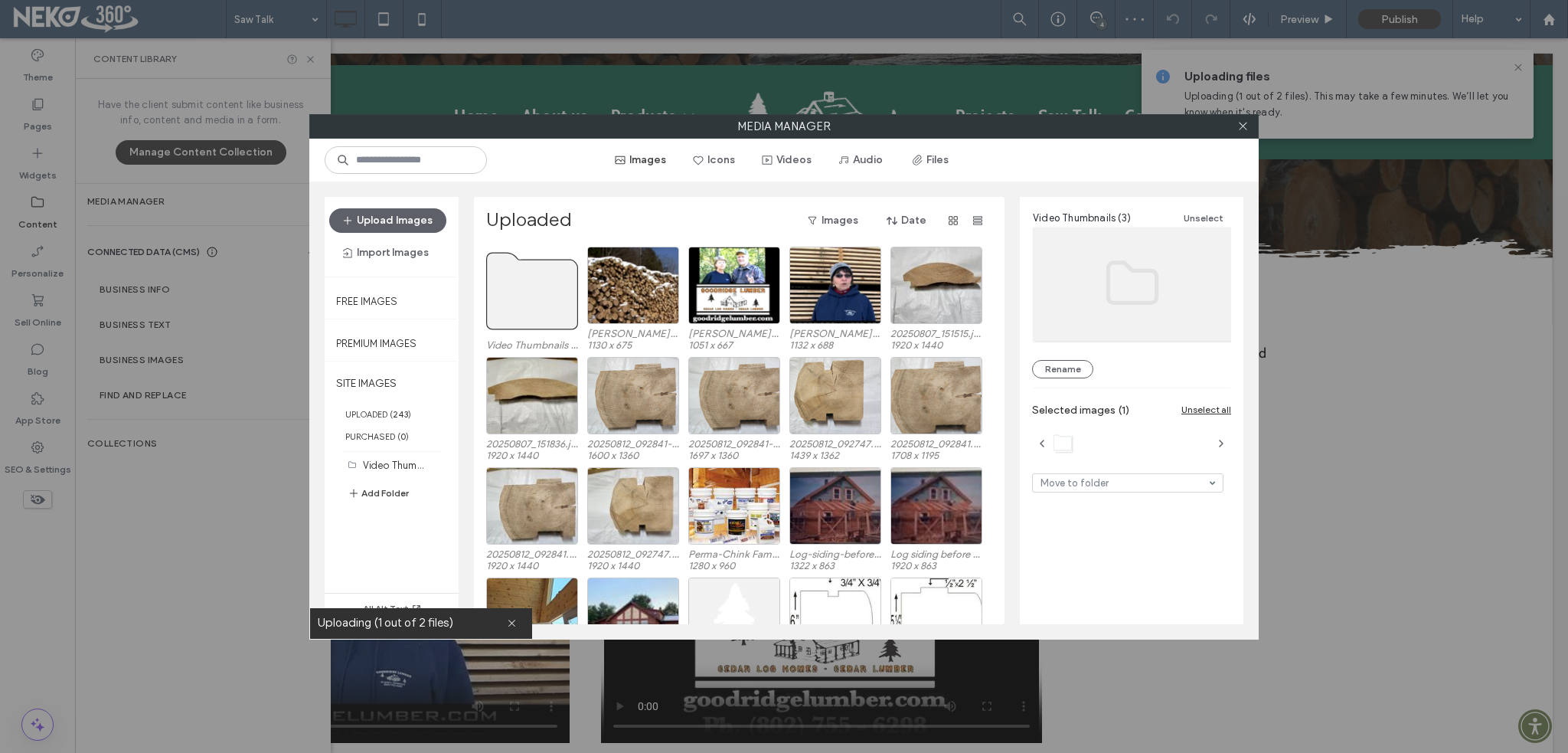
click at [516, 321] on use at bounding box center [532, 291] width 91 height 77
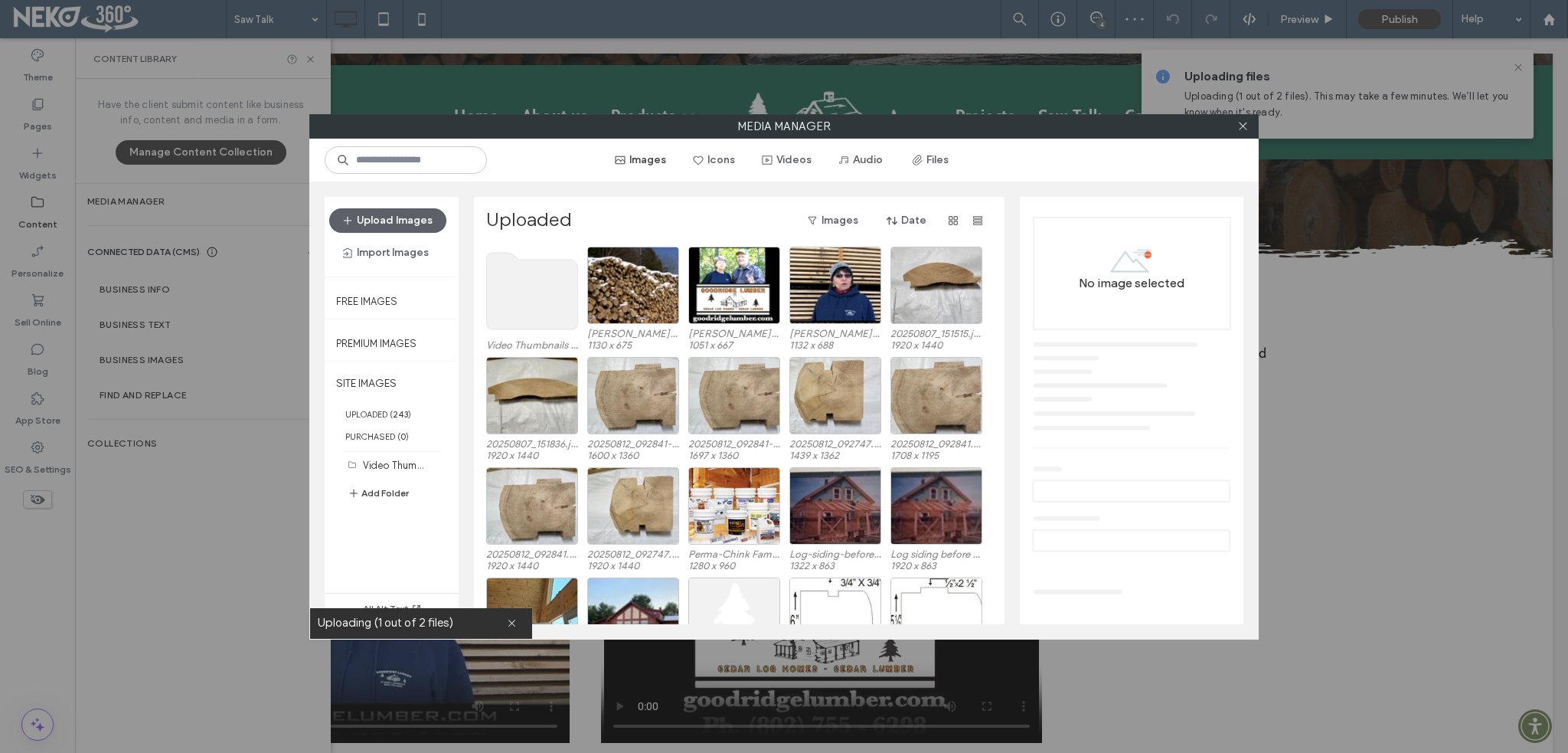
click at [516, 321] on use at bounding box center [532, 291] width 91 height 77
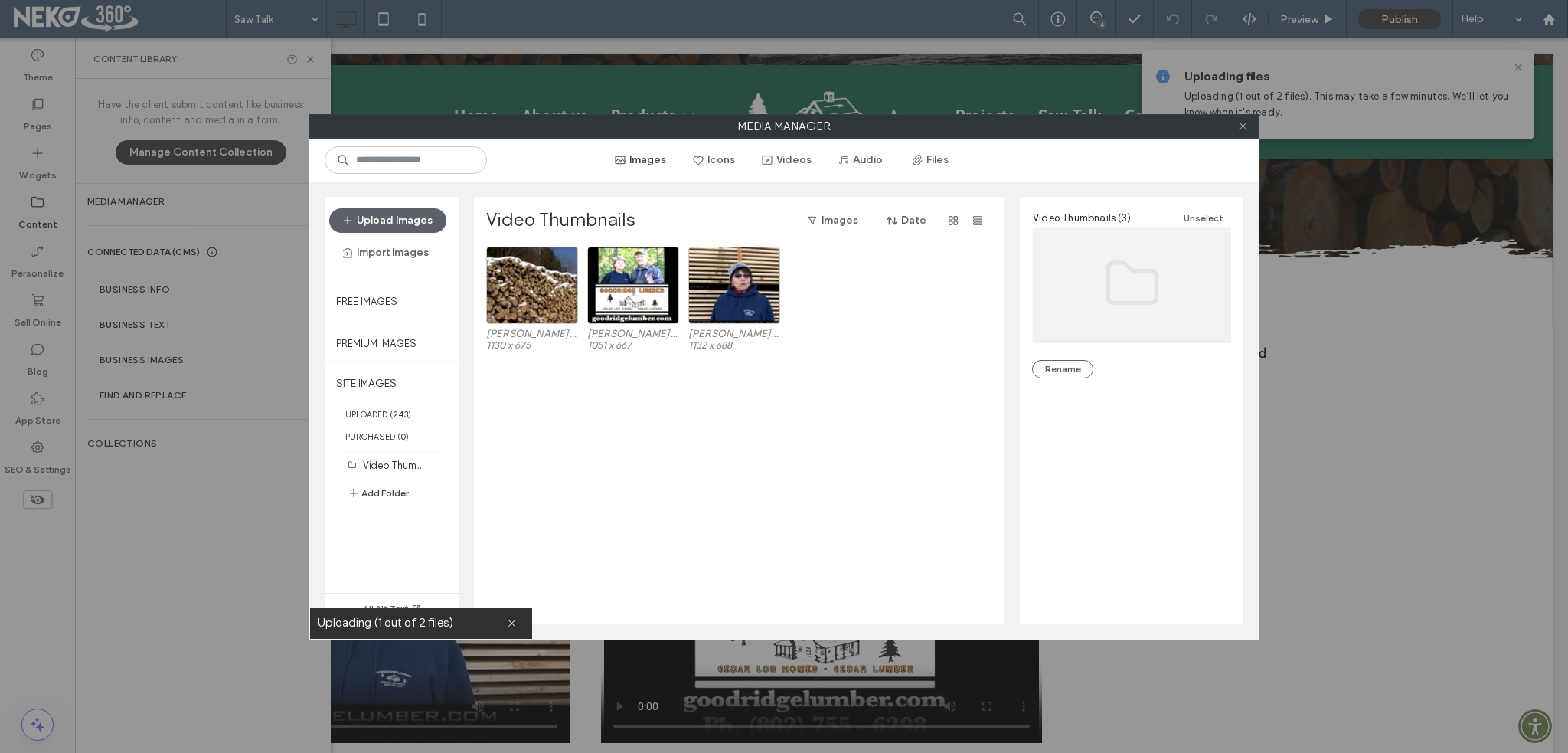
click at [1241, 128] on icon at bounding box center [1243, 126] width 11 height 11
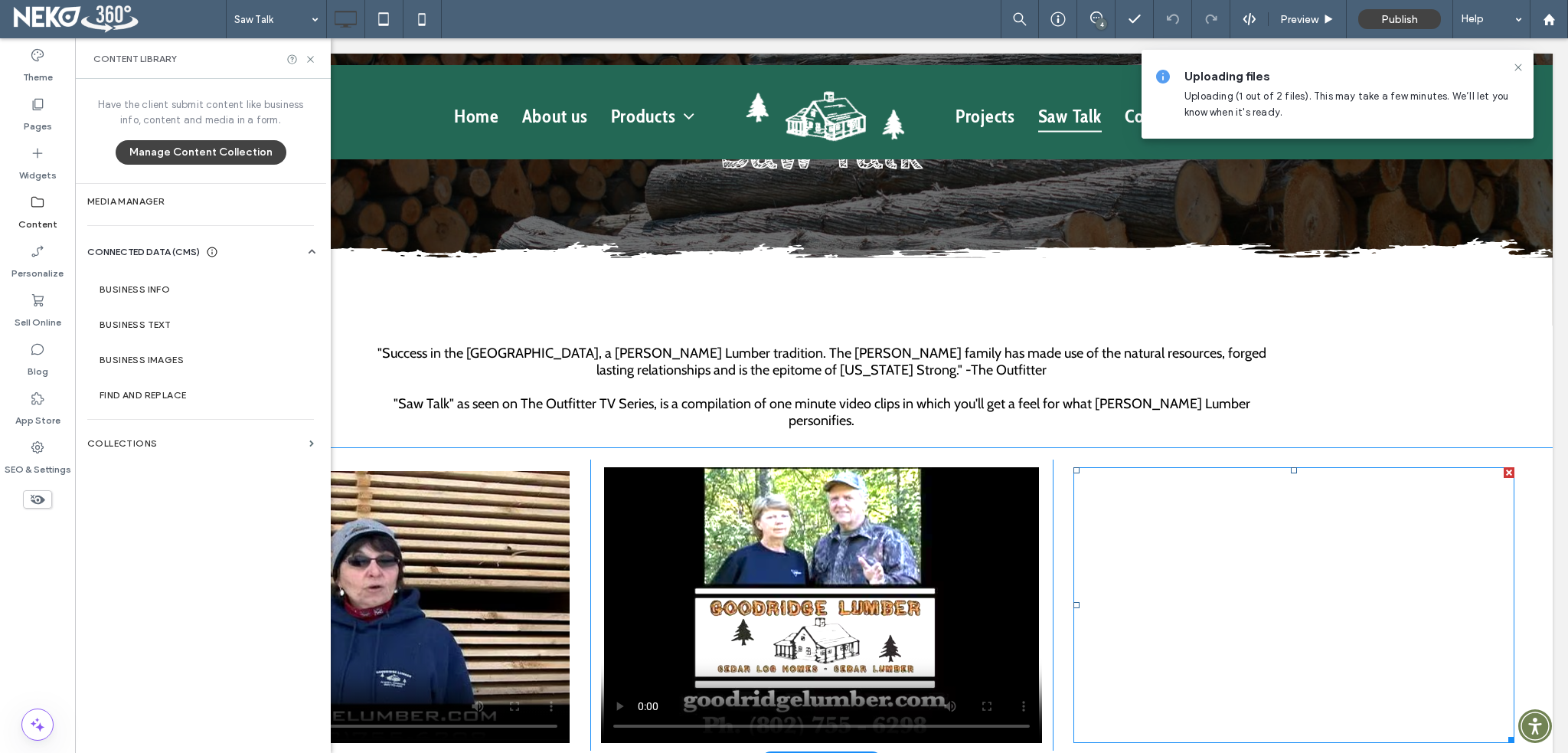
click at [1219, 530] on span at bounding box center [1293, 605] width 441 height 276
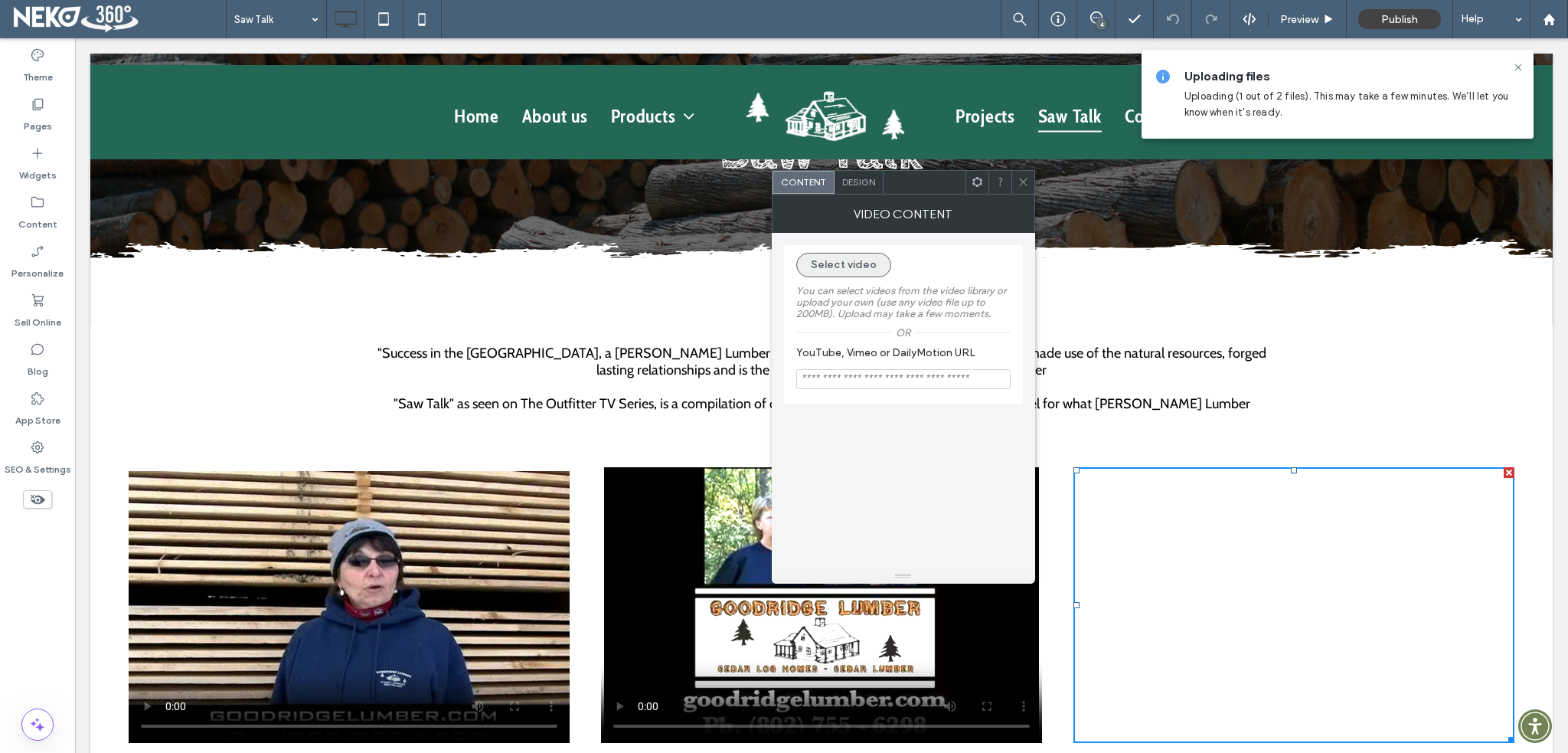
click at [839, 268] on button "Select video" at bounding box center [844, 265] width 95 height 24
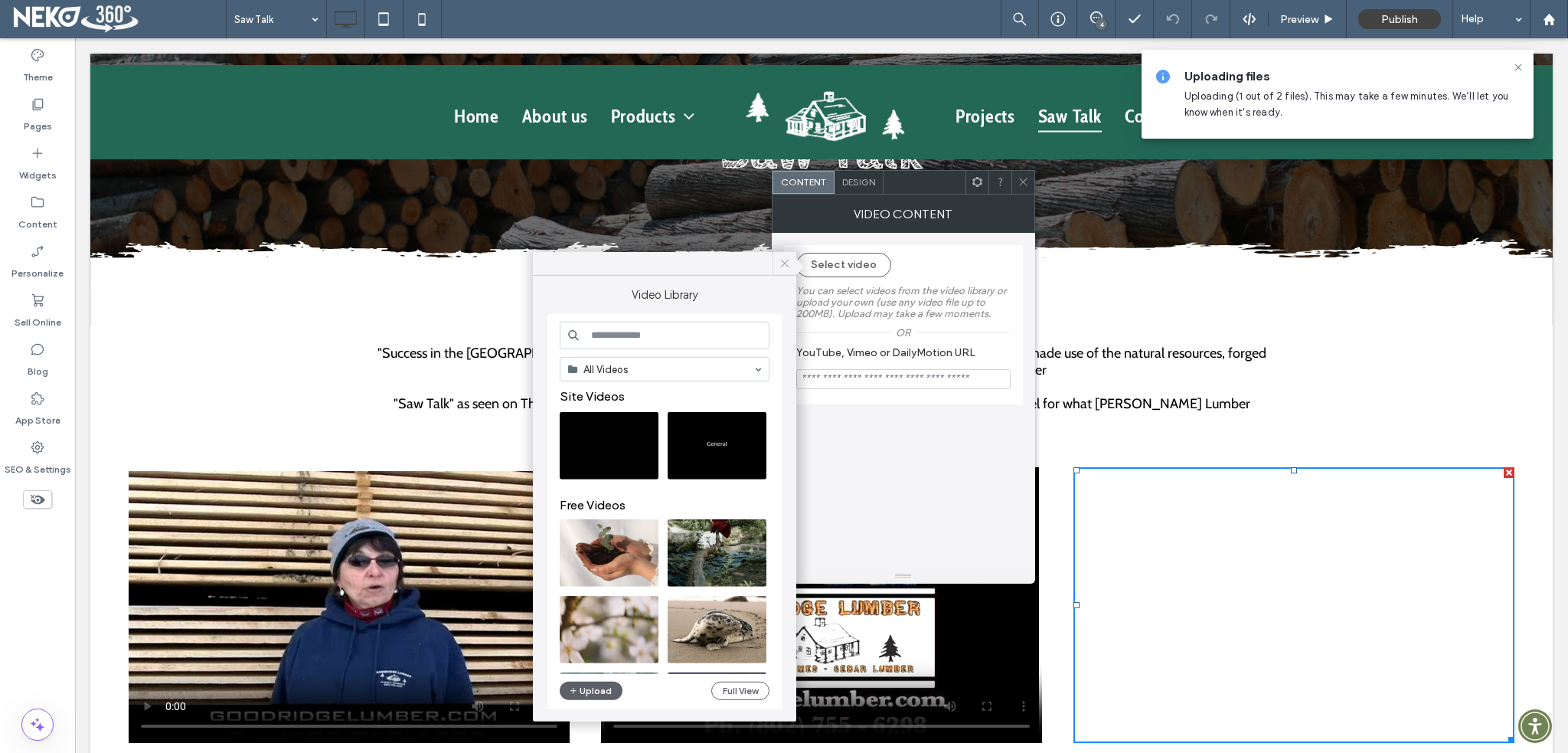
click at [787, 268] on icon at bounding box center [785, 263] width 14 height 14
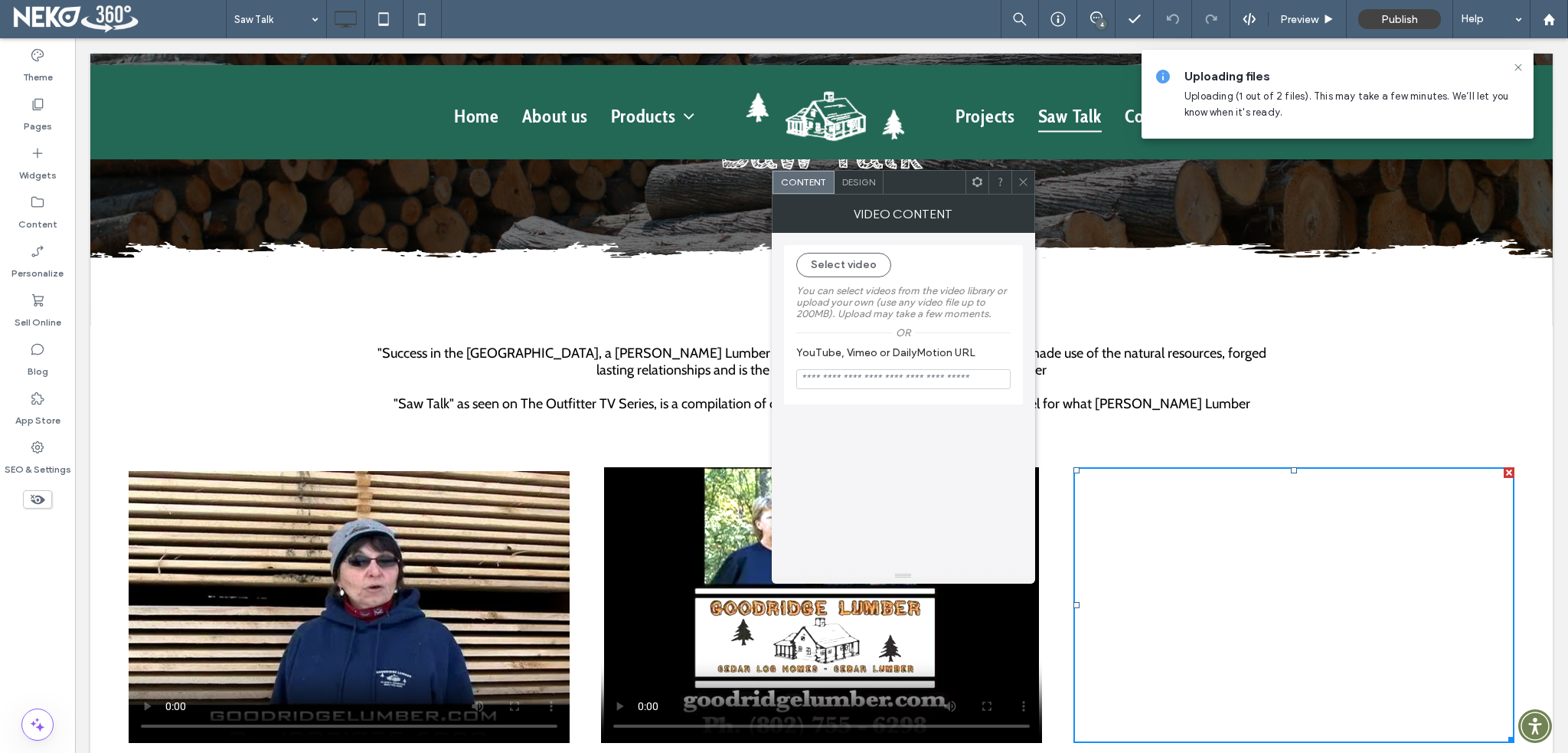
click at [1023, 181] on icon at bounding box center [1023, 182] width 11 height 11
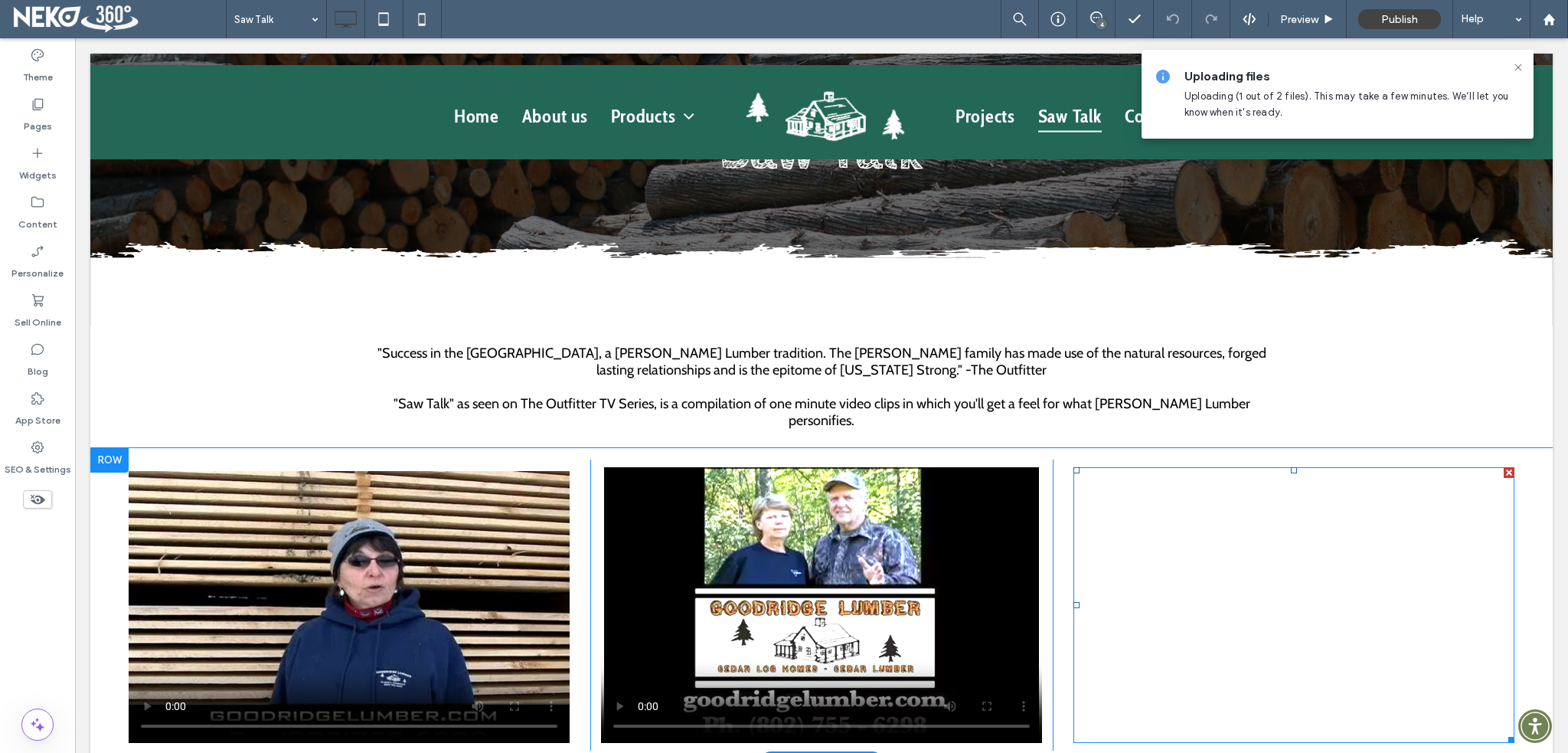
click at [1240, 543] on span at bounding box center [1293, 605] width 441 height 276
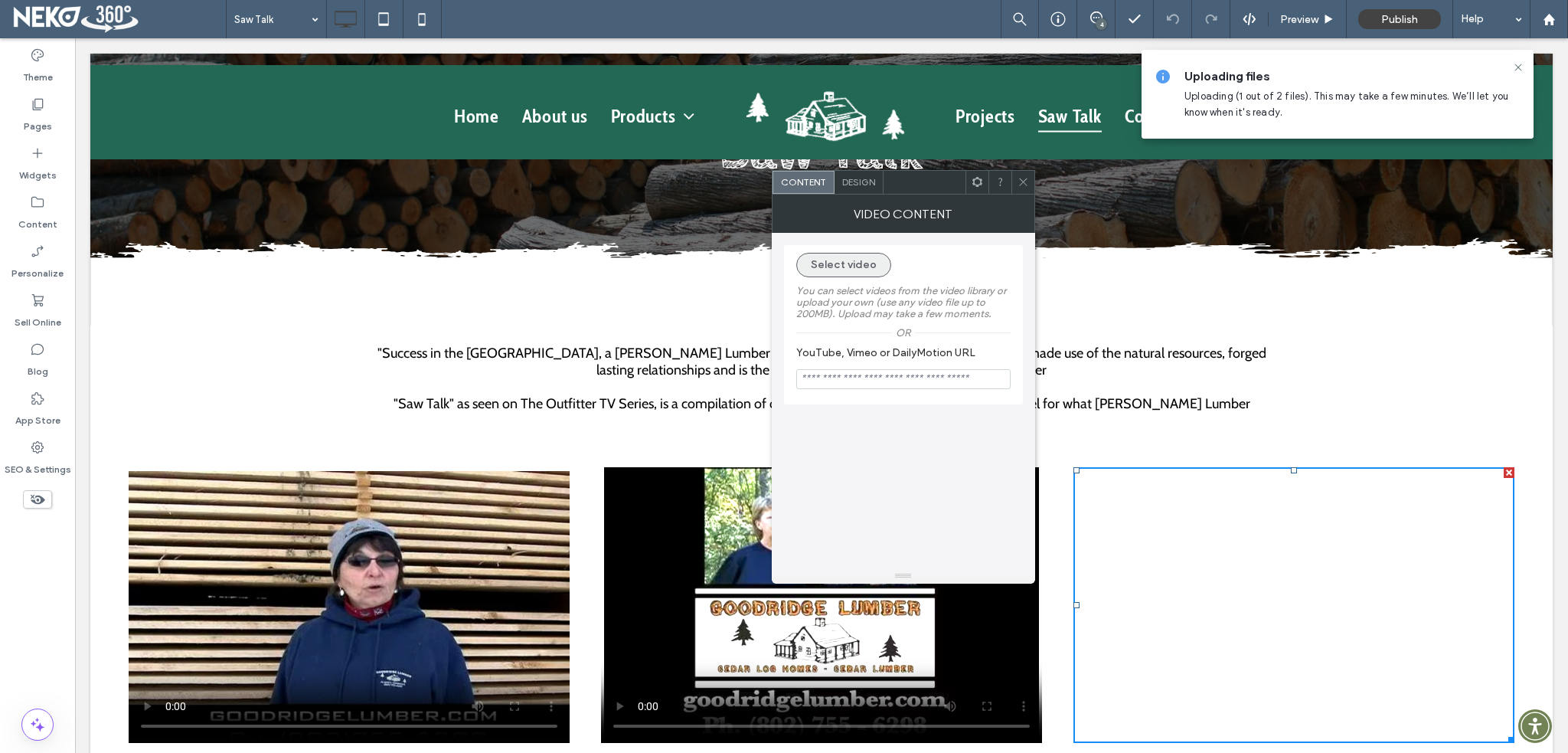
click at [823, 262] on button "Select video" at bounding box center [844, 265] width 95 height 24
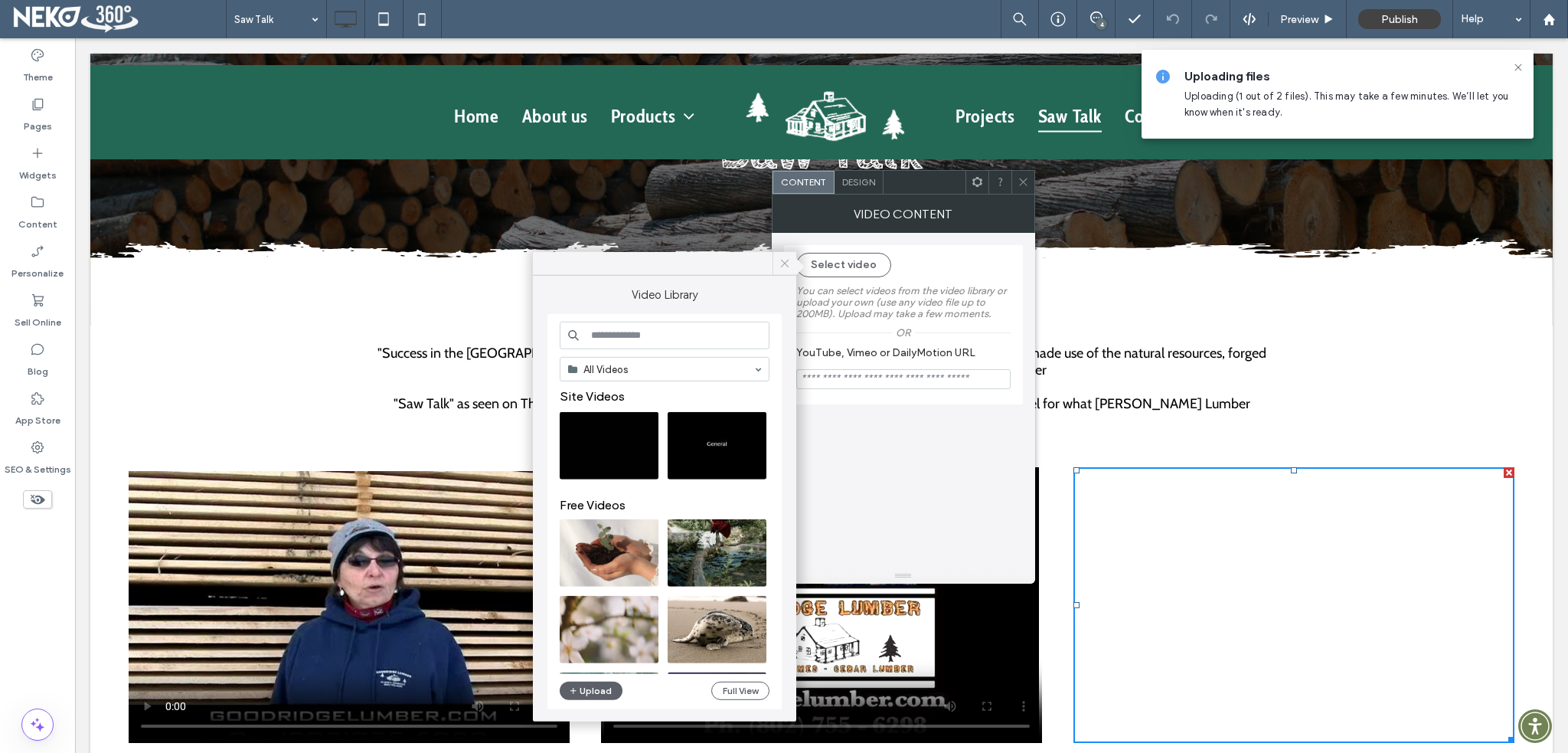
click at [777, 265] on div at bounding box center [784, 264] width 23 height 23
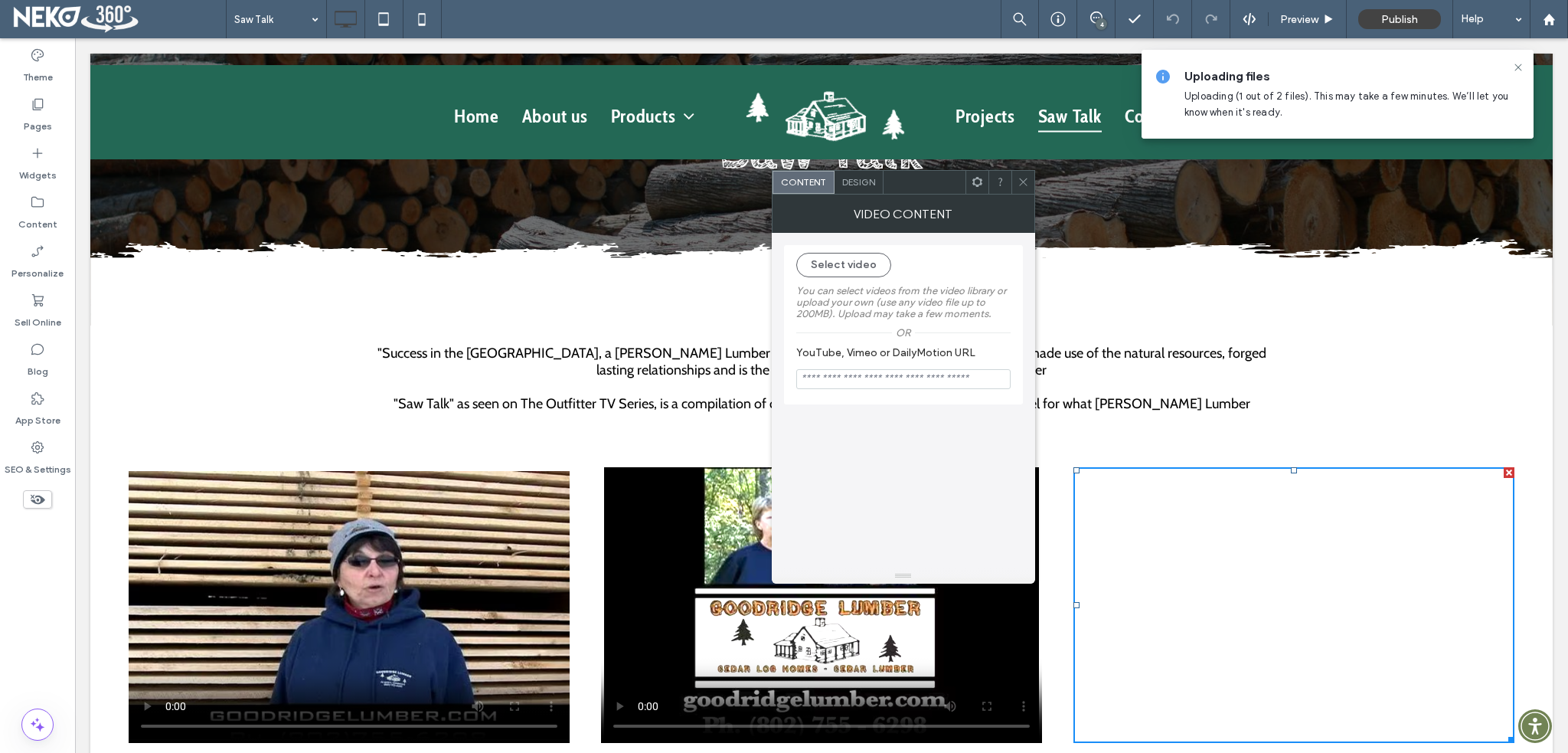
click at [1026, 187] on icon at bounding box center [1023, 182] width 11 height 11
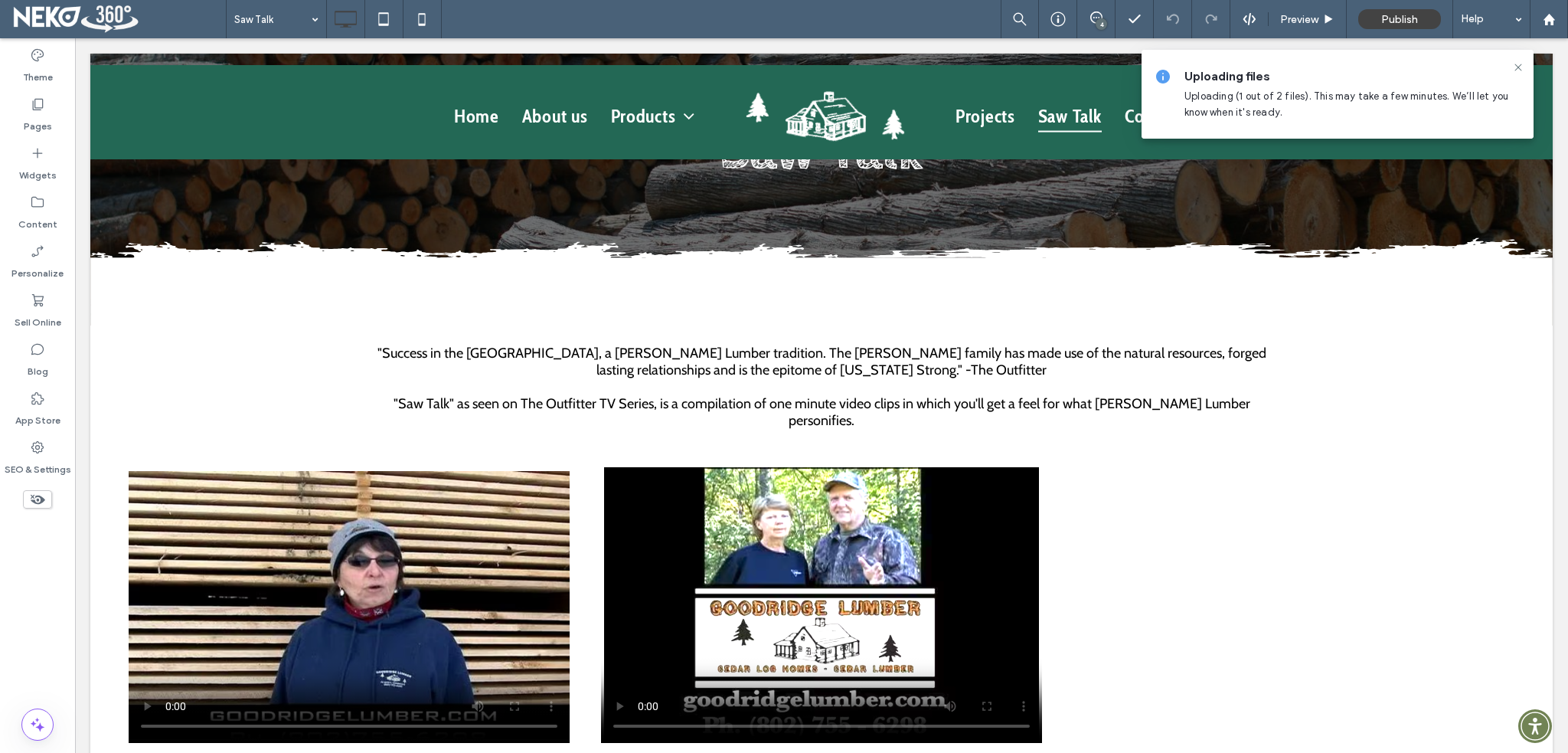
click at [1299, 91] on span "Uploading (1 out of 2 files). This may take a few minutes. We’ll let you know w…" at bounding box center [1346, 104] width 324 height 27
click at [1519, 64] on icon at bounding box center [1518, 67] width 12 height 12
